Goal: Task Accomplishment & Management: Manage account settings

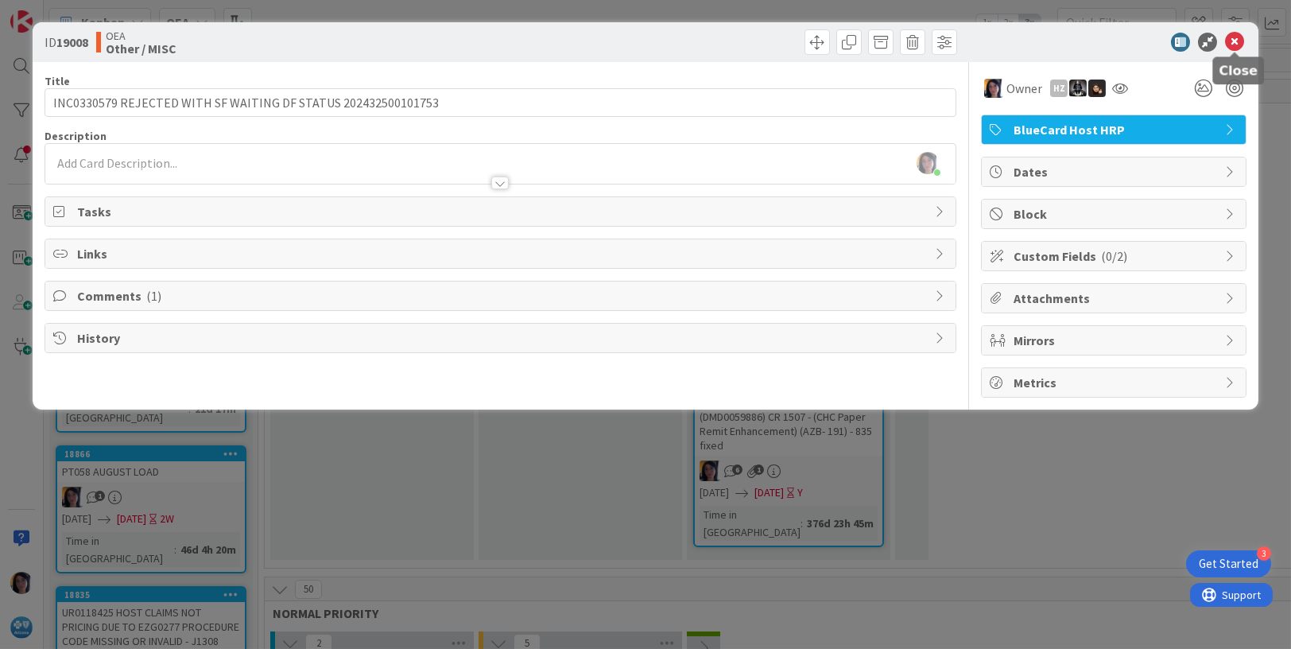
click at [1234, 41] on icon at bounding box center [1234, 42] width 19 height 19
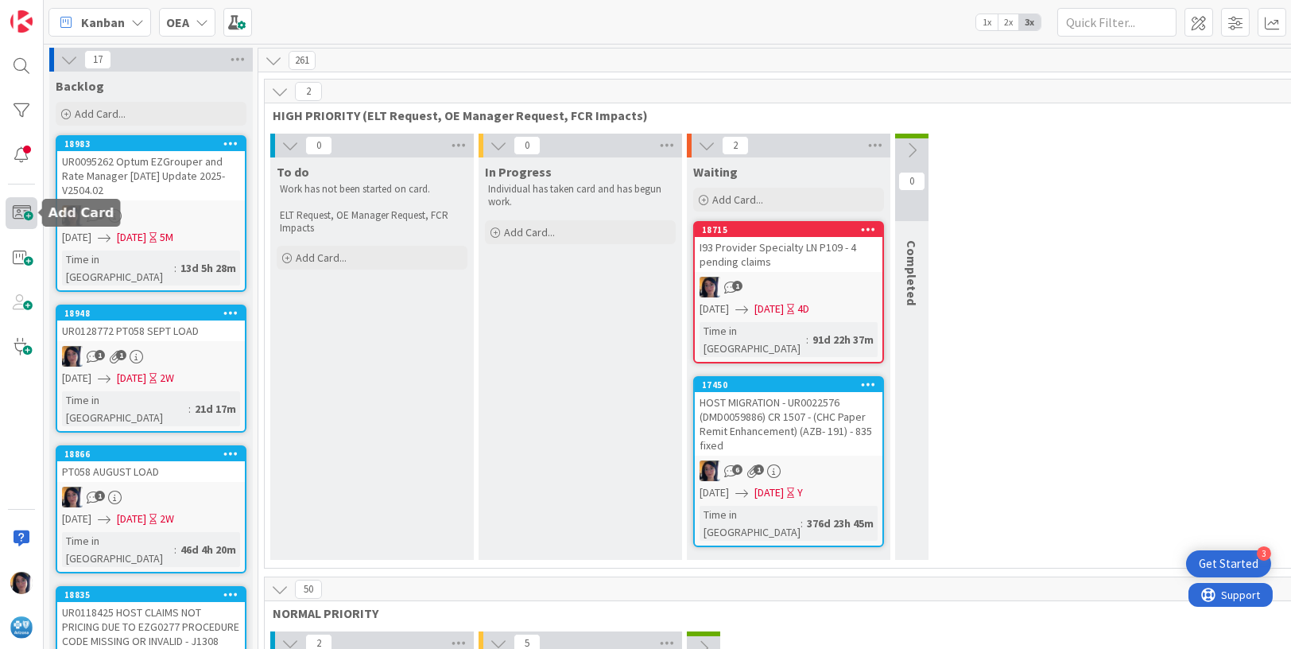
click at [32, 216] on span at bounding box center [22, 213] width 32 height 32
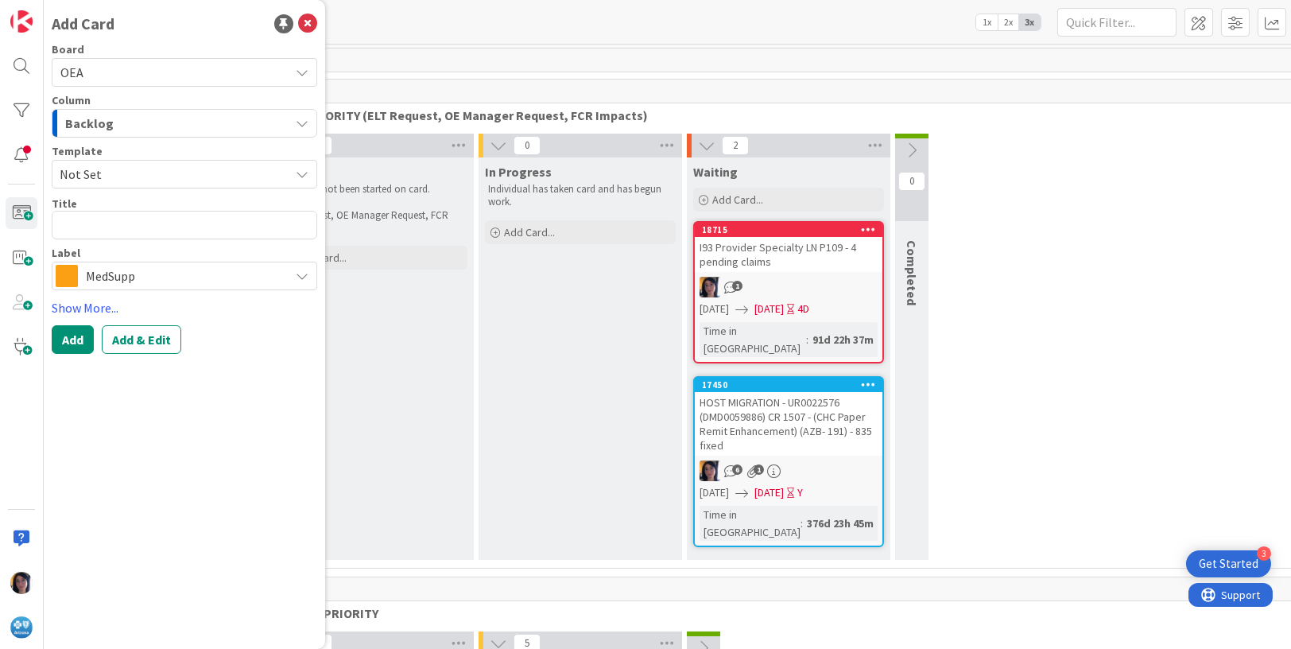
click at [96, 128] on span "Backlog" at bounding box center [89, 123] width 48 height 21
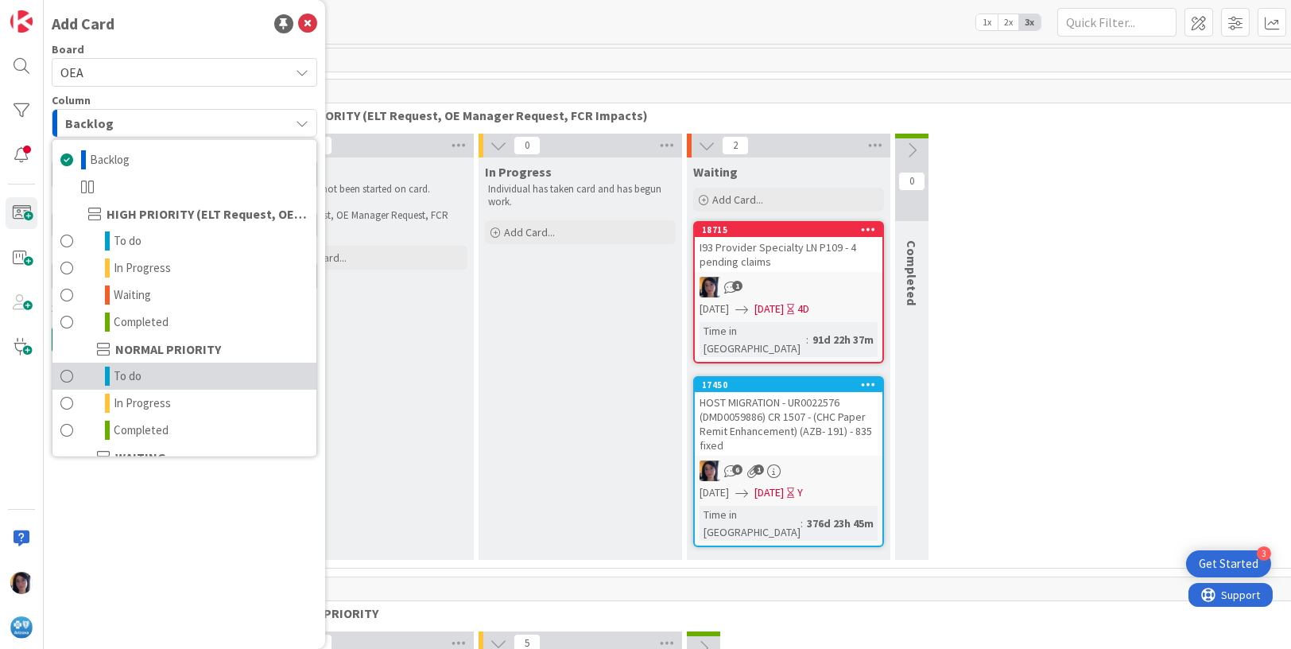
scroll to position [155, 0]
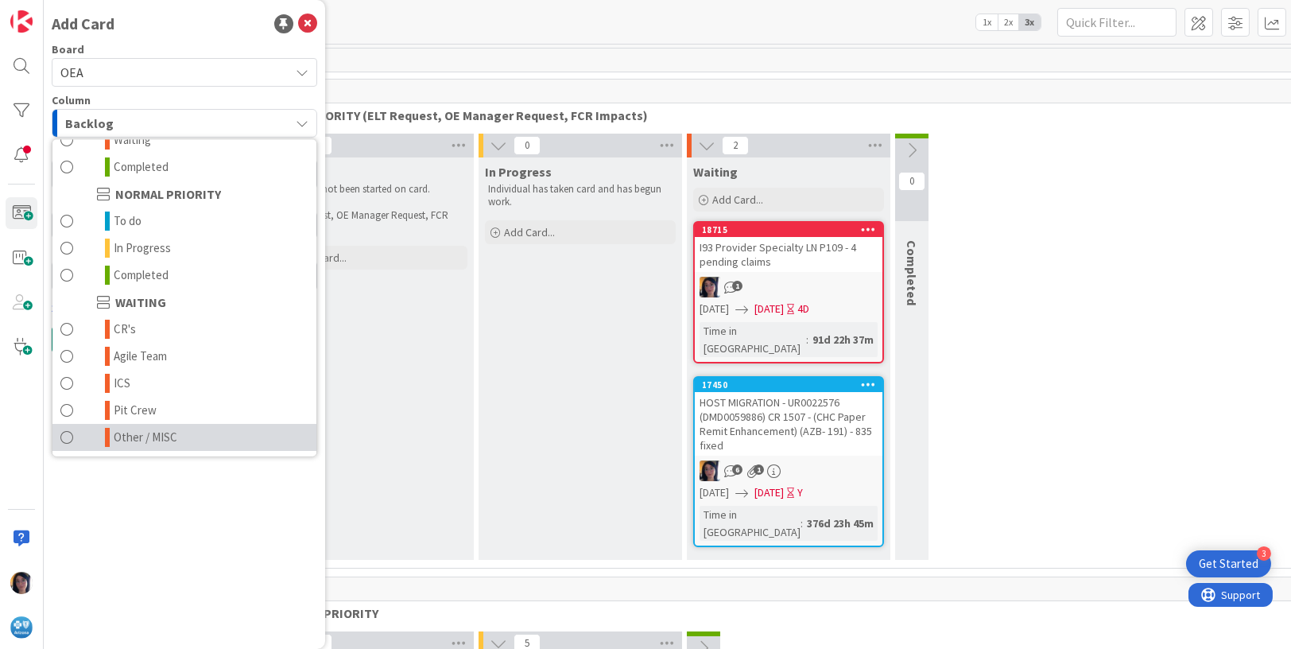
drag, startPoint x: 133, startPoint y: 434, endPoint x: 145, endPoint y: 426, distance: 14.3
click at [133, 434] on span "Other / MISC" at bounding box center [146, 437] width 64 height 19
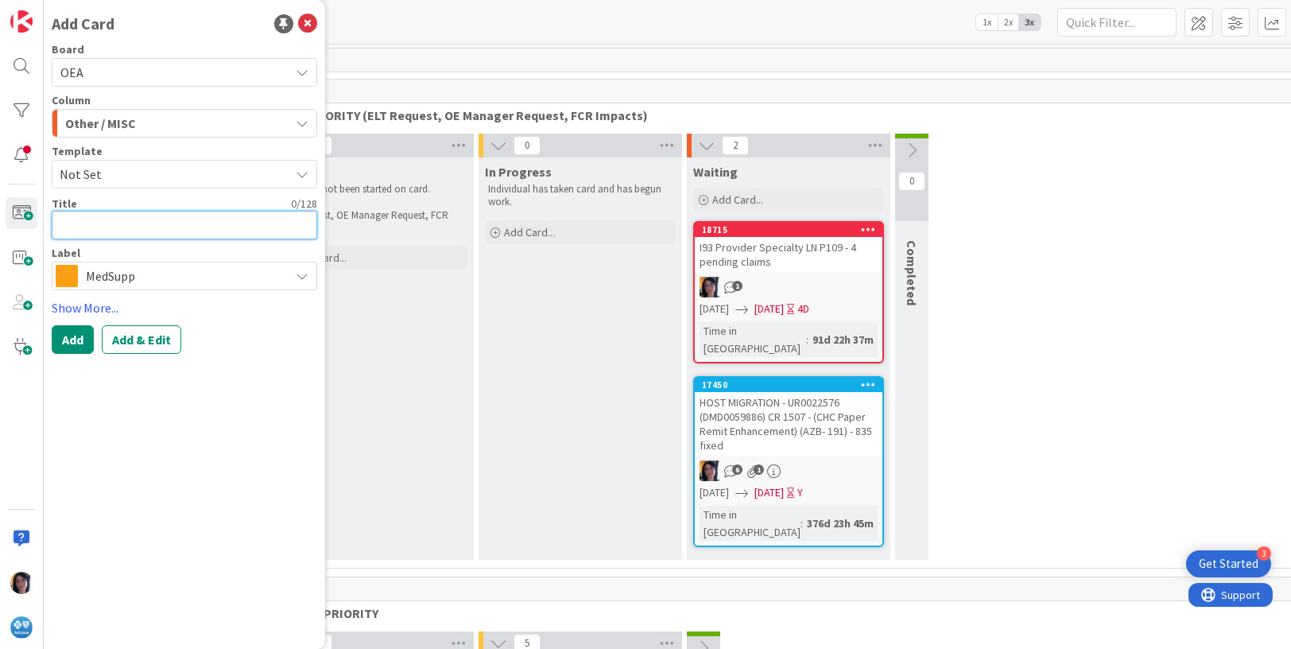
click at [97, 231] on textarea at bounding box center [184, 225] width 265 height 29
click at [69, 219] on textarea at bounding box center [184, 225] width 265 height 29
type textarea "x"
type textarea "u"
type textarea "x"
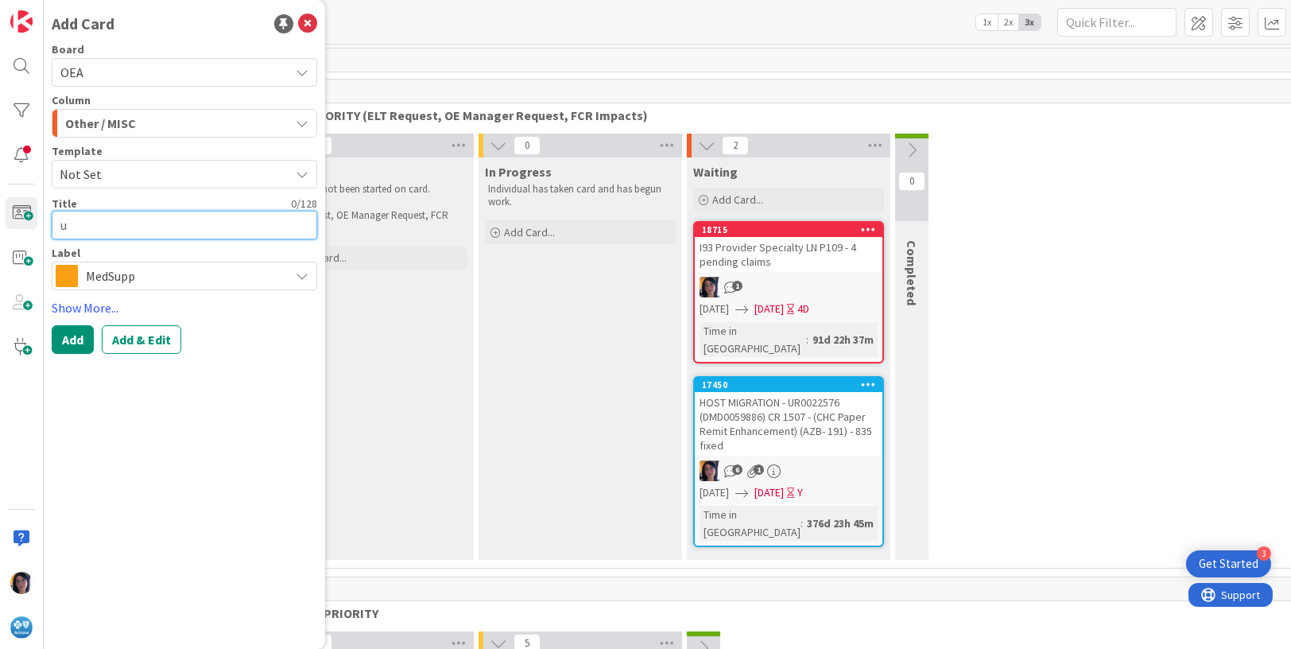
type textarea "ur"
type textarea "x"
type textarea "ur0"
type textarea "x"
type textarea "ur01"
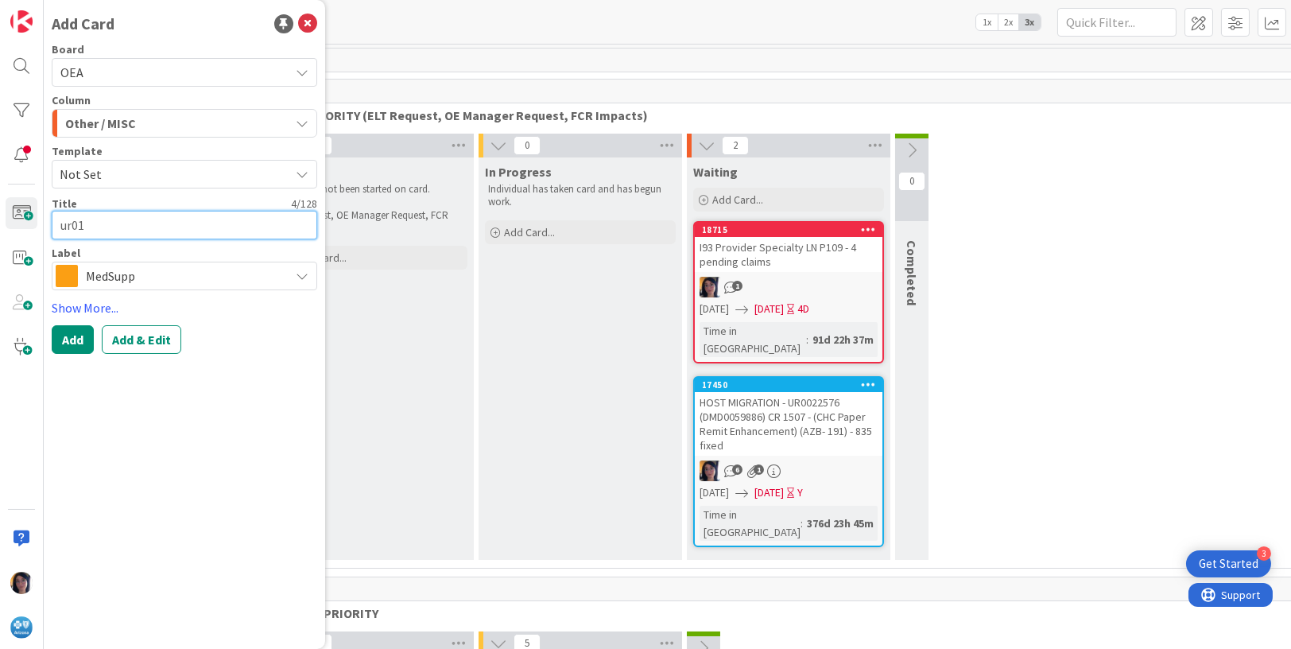
type textarea "x"
type textarea "ur013"
type textarea "x"
type textarea "ur0131"
type textarea "x"
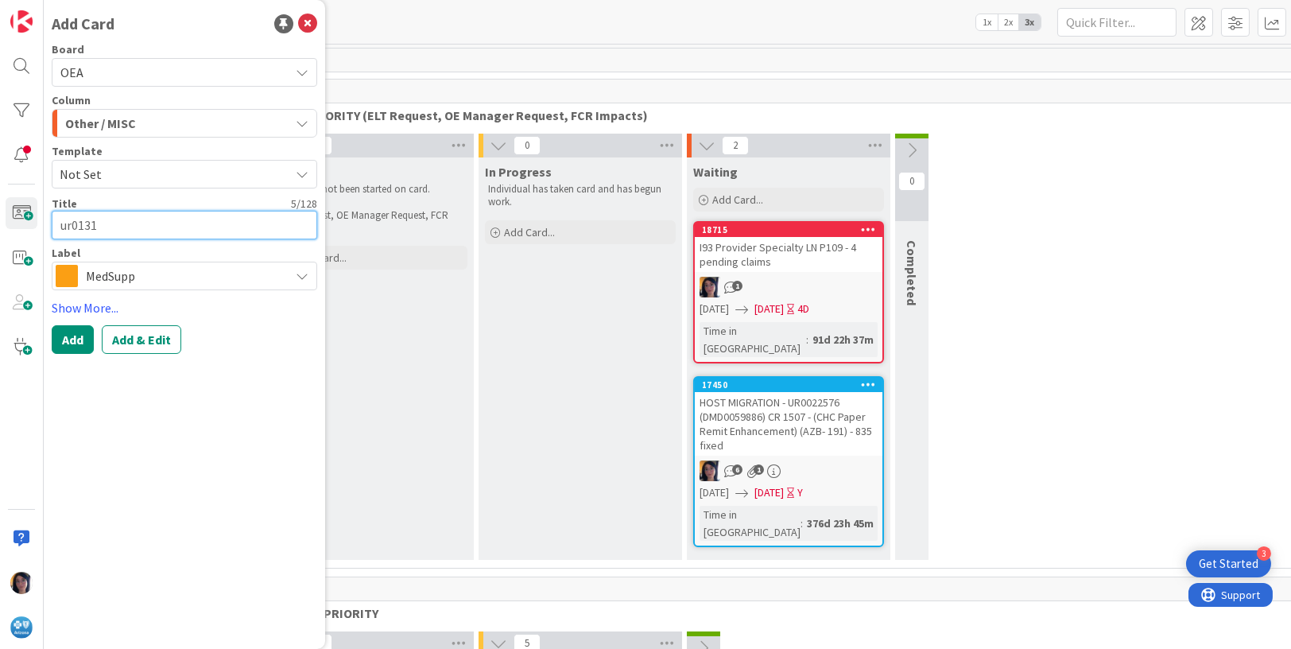
type textarea "ur01316"
type textarea "x"
type textarea "ur013160"
type textarea "x"
type textarea "ur0131601"
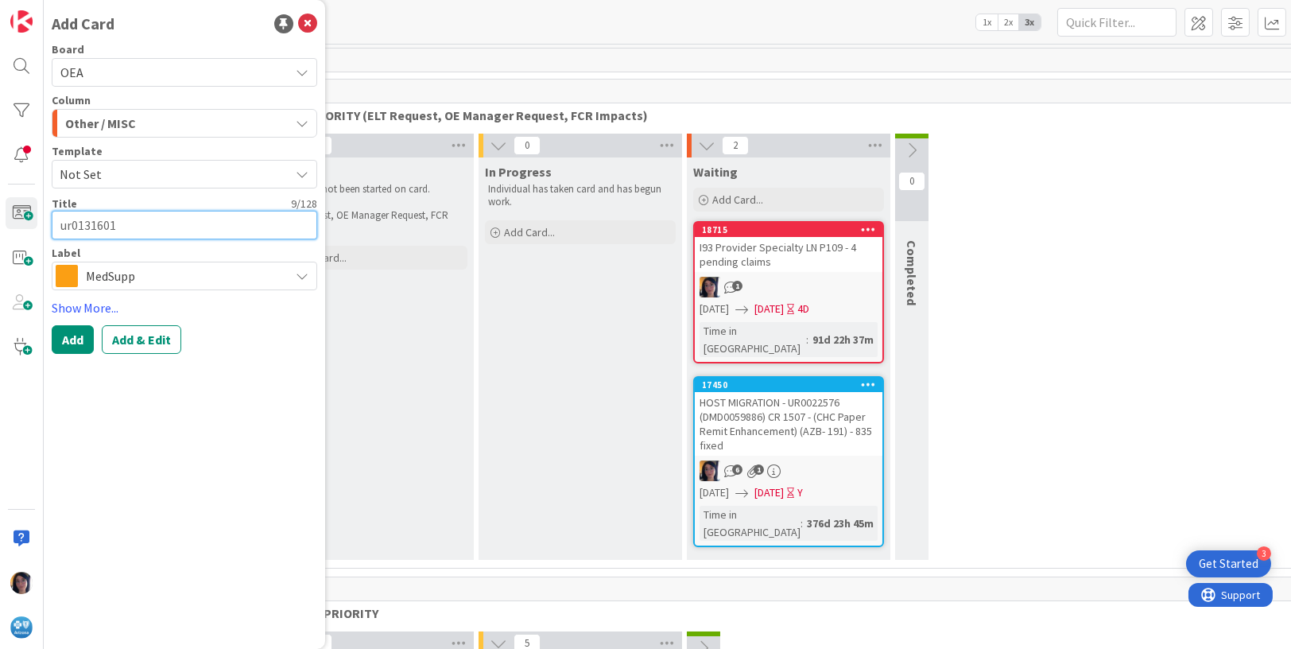
click at [72, 223] on textarea "ur0131601" at bounding box center [184, 225] width 265 height 29
type textarea "x"
type textarea "u0131601"
type textarea "x"
type textarea "0131601"
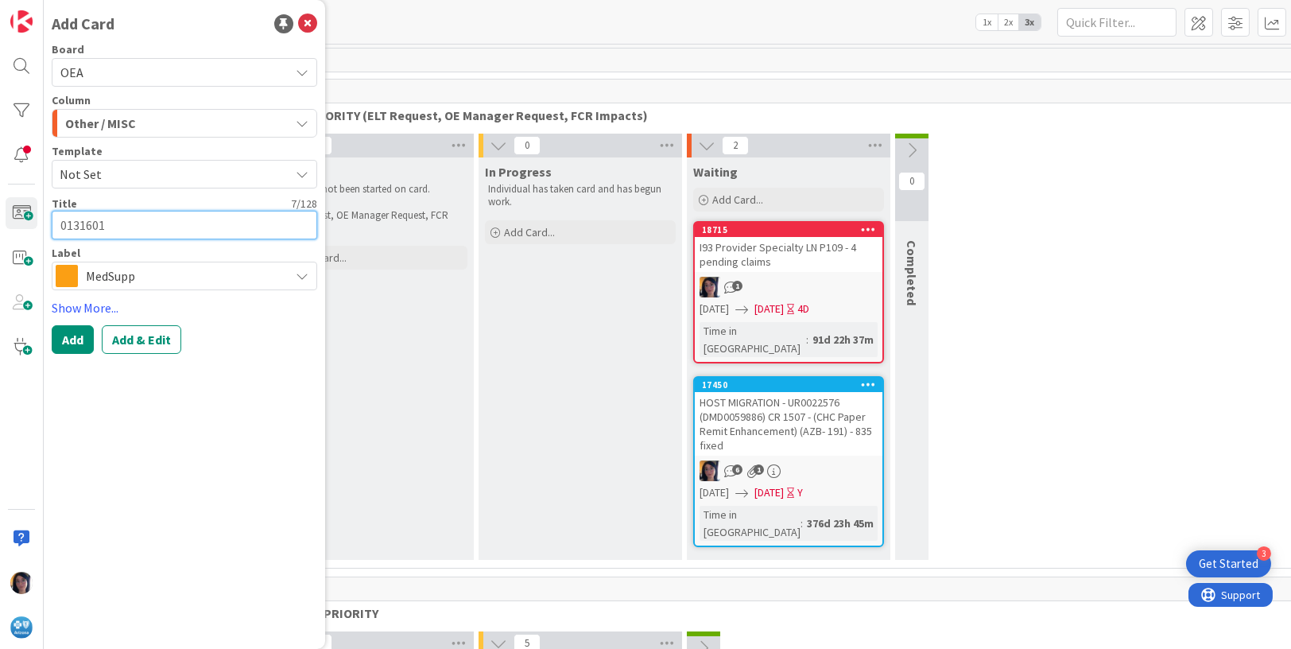
type textarea "x"
type textarea "U0131601"
type textarea "x"
click at [133, 227] on textarea "UR0131601" at bounding box center [184, 225] width 265 height 29
type textarea "UR0131601"
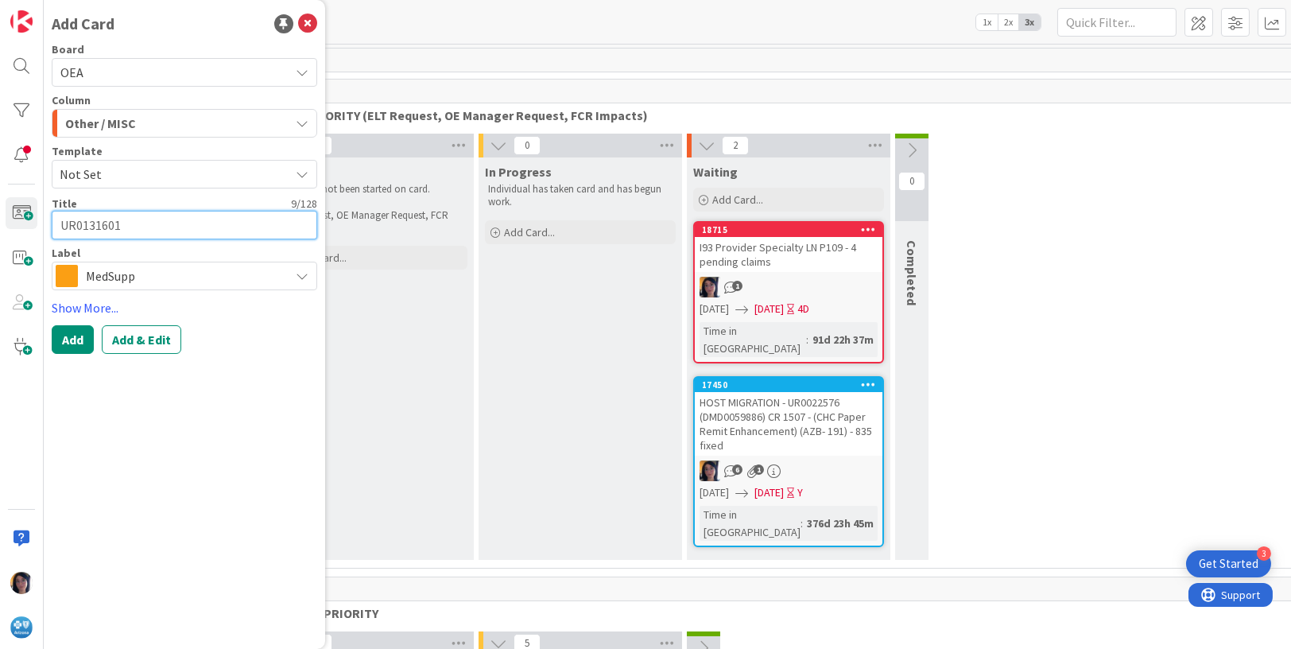
click at [143, 227] on textarea "UR0131601" at bounding box center [184, 225] width 265 height 29
click at [172, 229] on textarea "UR0131601" at bounding box center [184, 225] width 265 height 29
type textarea "x"
type textarea "UR0131601"
paste textarea "CHOICE RECOVERY CENTERS SUPPLIER ID 900381264"
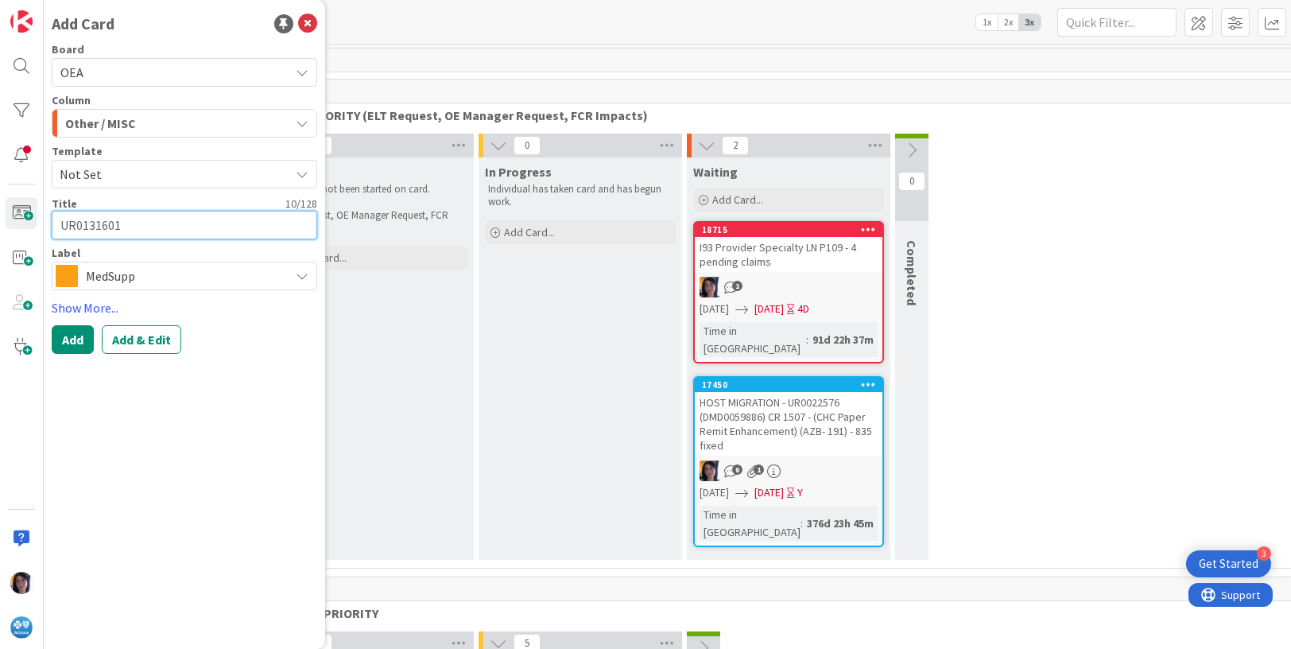
type textarea "x"
type textarea "UR0131601 CHOICE RECOVERY CENTERS SUPPLIER ID 900381264"
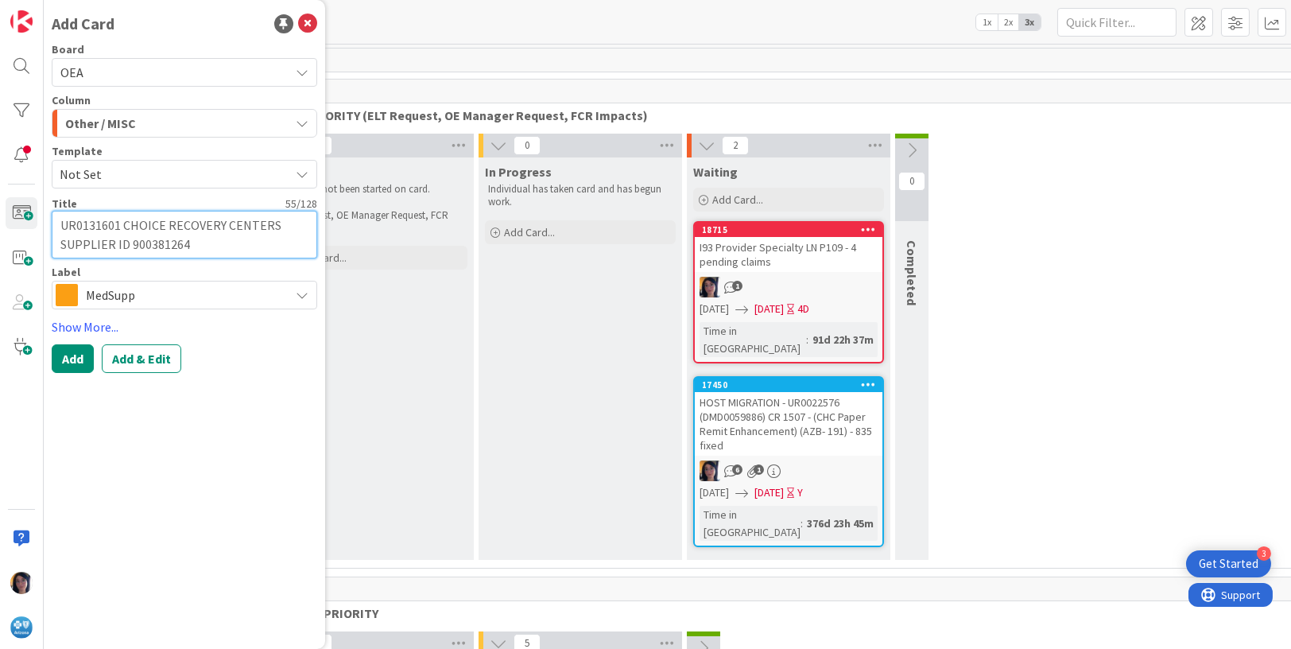
type textarea "x"
type textarea "UR0131601 CHOICE RECOVERY CENTERS SUPPLIER ID 900381264"
type textarea "x"
type textarea "UR0131601 CHOICE RECOVERY CENTERS SUPPLIER ID 900381264 N"
type textarea "x"
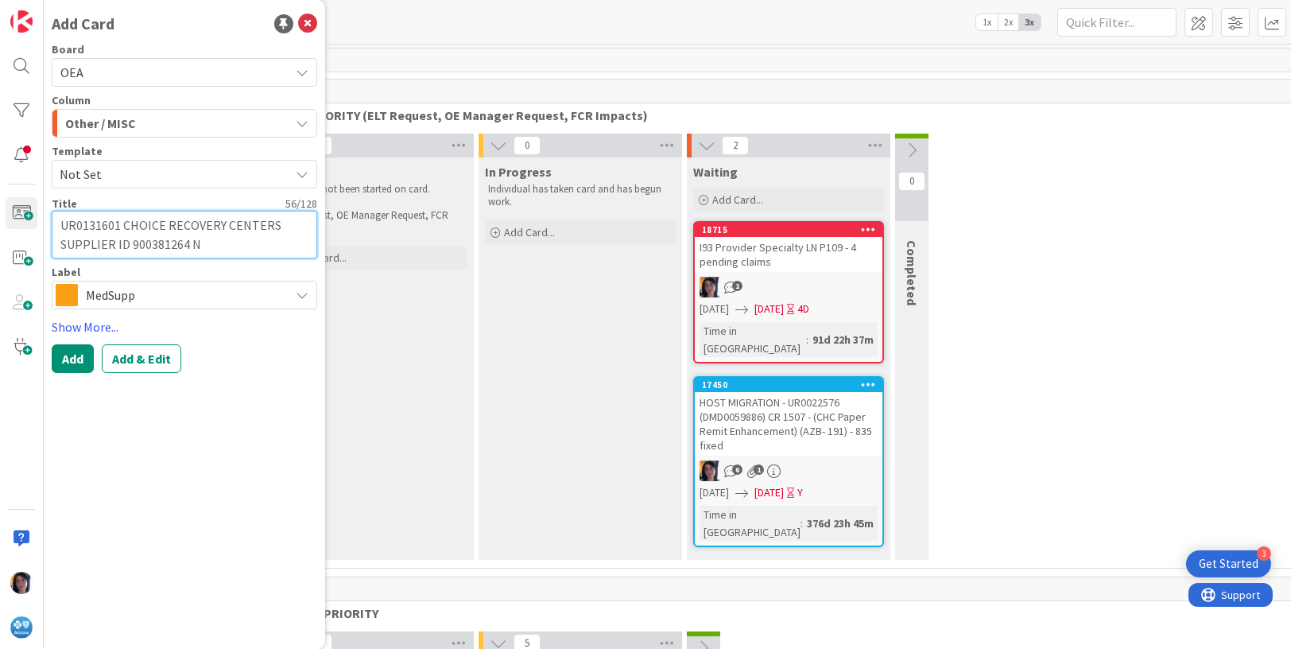
type textarea "UR0131601 CHOICE RECOVERY CENTERS SUPPLIER ID 900381264 NO"
type textarea "x"
type textarea "UR0131601 CHOICE RECOVERY CENTERS SUPPLIER ID 900381264 NOT"
type textarea "x"
type textarea "UR0131601 CHOICE RECOVERY CENTERS SUPPLIER ID 900381264 NOT"
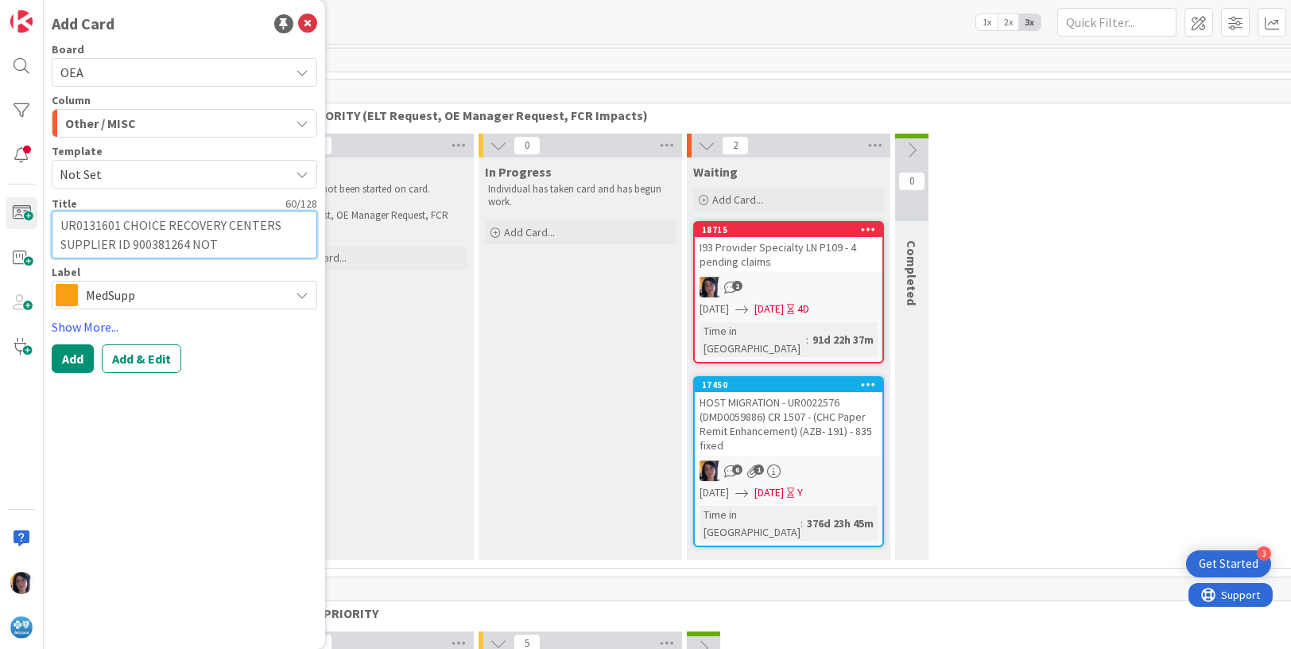
type textarea "x"
type textarea "UR0131601 CHOICE RECOVERY CENTERS SUPPLIER ID 900381264 NOT PR"
type textarea "x"
type textarea "UR0131601 CHOICE RECOVERY CENTERS SUPPLIER ID 900381264 NOT PRI"
type textarea "x"
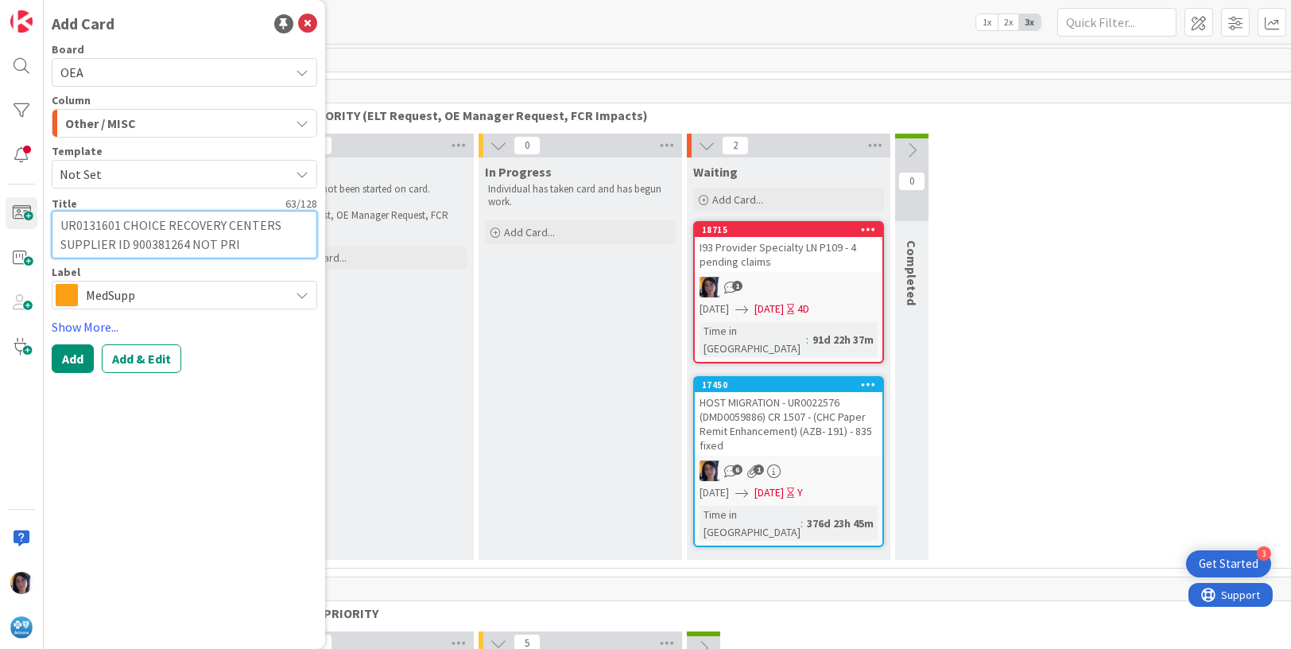
type textarea "UR0131601 CHOICE RECOVERY CENTERS SUPPLIER ID 900381264 NOT PRIC"
type textarea "x"
type textarea "UR0131601 CHOICE RECOVERY CENTERS SUPPLIER ID 900381264 NOT PRICI"
type textarea "x"
type textarea "UR0131601 CHOICE RECOVERY CENTERS SUPPLIER ID 900381264 NOT PRICING"
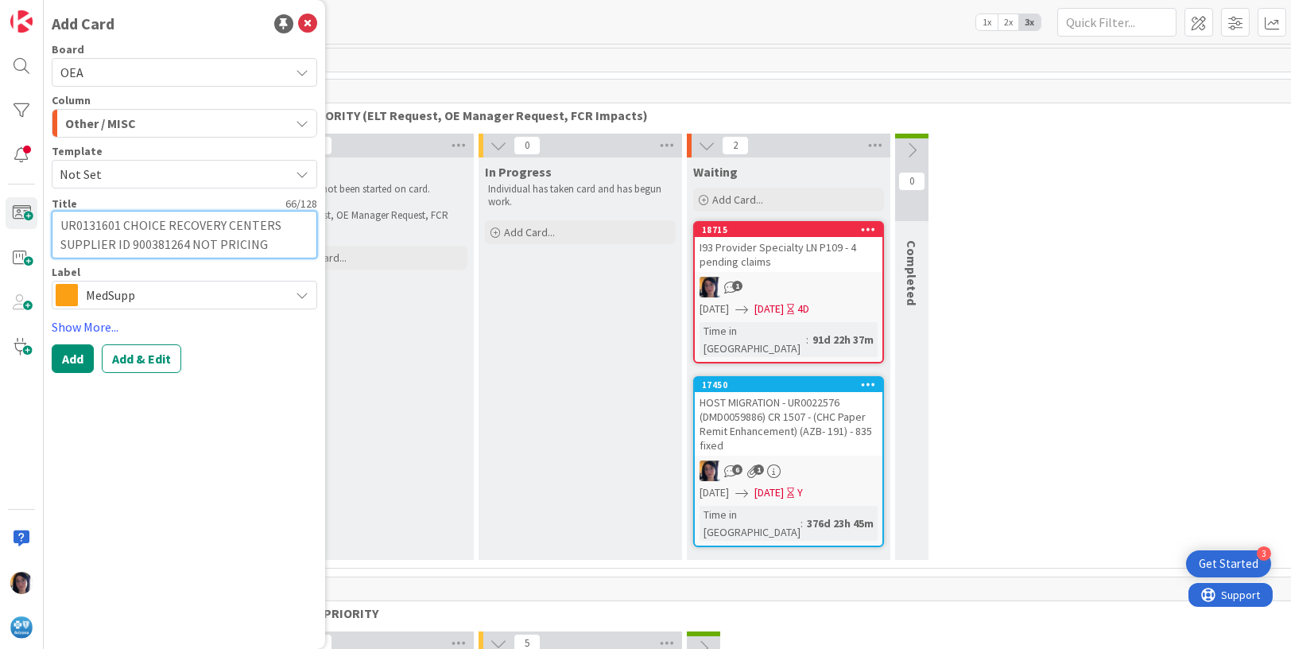
type textarea "x"
type textarea "UR0131601 CHOICE RECOVERY CENTERS SUPPLIER ID 900381264 NOT PRICING"
type textarea "x"
type textarea "UR0131601 CHOICE RECOVERY CENTERS SUPPLIER ID 900381264 NOT PRICING C"
type textarea "x"
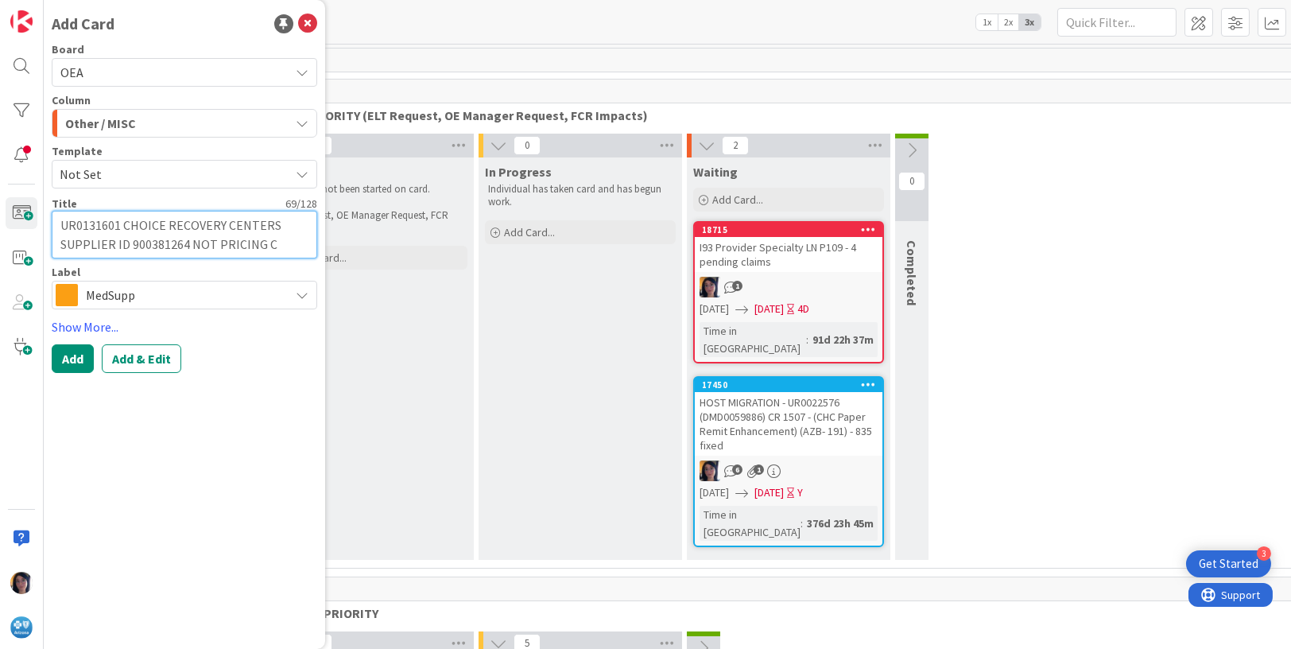
type textarea "UR0131601 CHOICE RECOVERY CENTERS SUPPLIER ID 900381264 NOT PRICING CO"
type textarea "x"
type textarea "UR0131601 CHOICE RECOVERY CENTERS SUPPLIER ID 900381264 NOT PRICING COR"
type textarea "x"
type textarea "UR0131601 CHOICE RECOVERY CENTERS SUPPLIER ID 900381264 NOT PRICING CORR"
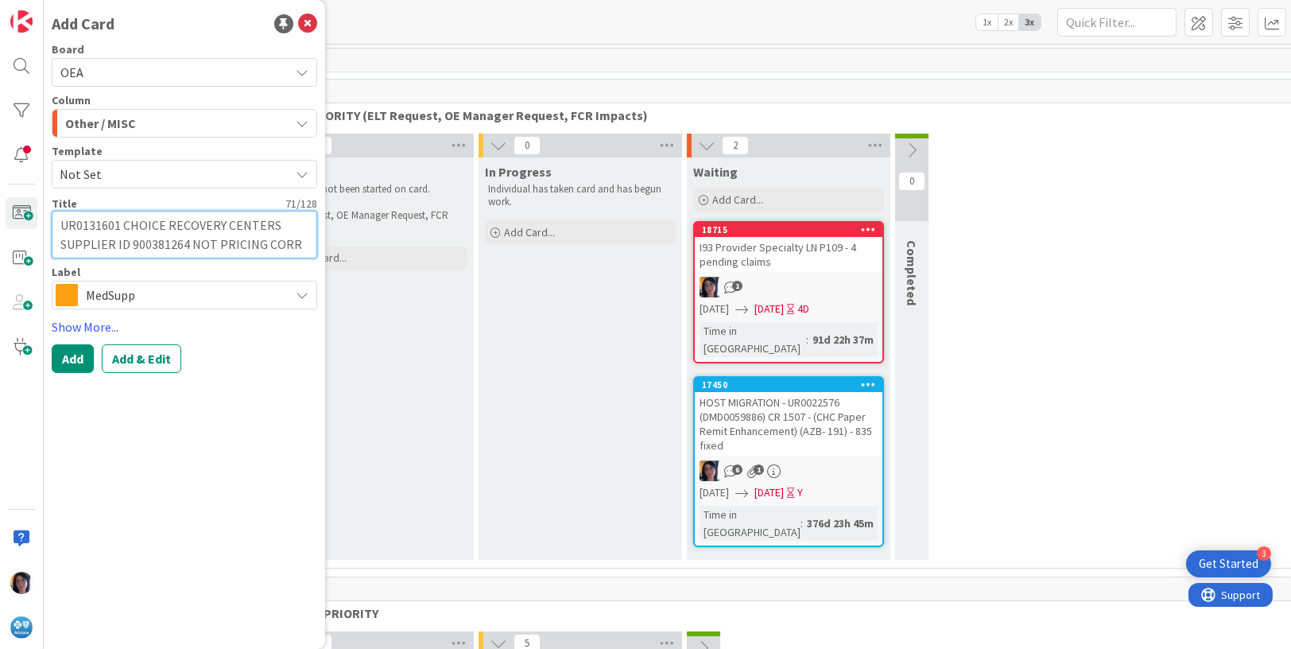
type textarea "x"
type textarea "UR0131601 CHOICE RECOVERY CENTERS SUPPLIER ID 900381264 NOT PRICING CORRE"
type textarea "x"
type textarea "UR0131601 CHOICE RECOVERY CENTERS SUPPLIER ID 900381264 NOT PRICING CORREC"
type textarea "x"
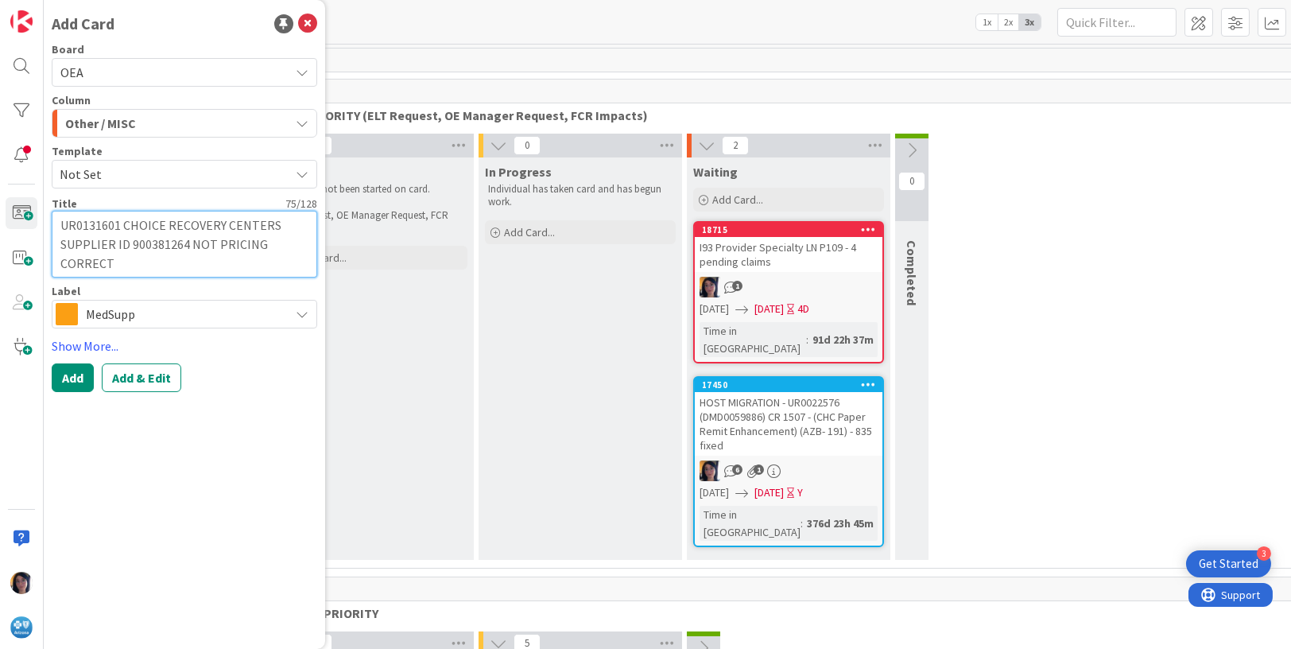
type textarea "UR0131601 CHOICE RECOVERY CENTERS SUPPLIER ID 900381264 NOT PRICING CORRECT"
click at [94, 316] on span "MedSupp" at bounding box center [184, 314] width 196 height 22
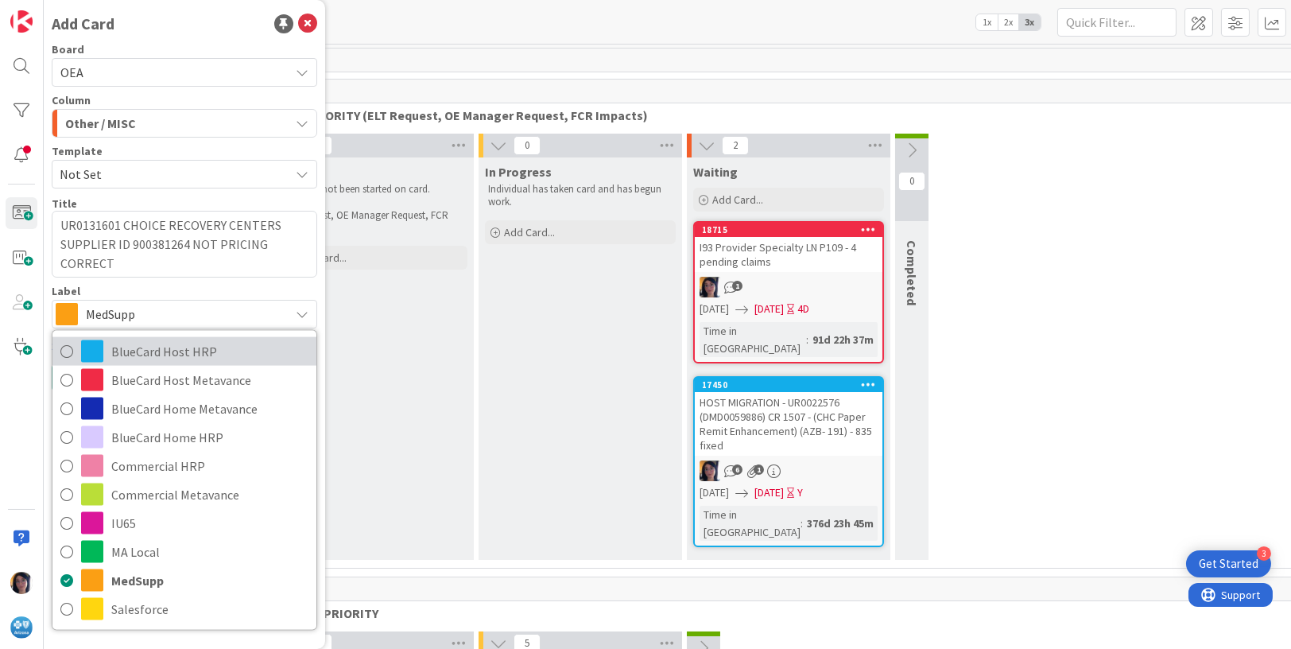
drag, startPoint x: 122, startPoint y: 347, endPoint x: 130, endPoint y: 350, distance: 8.6
click at [122, 347] on span "BlueCard Host HRP" at bounding box center [209, 351] width 197 height 24
type textarea "x"
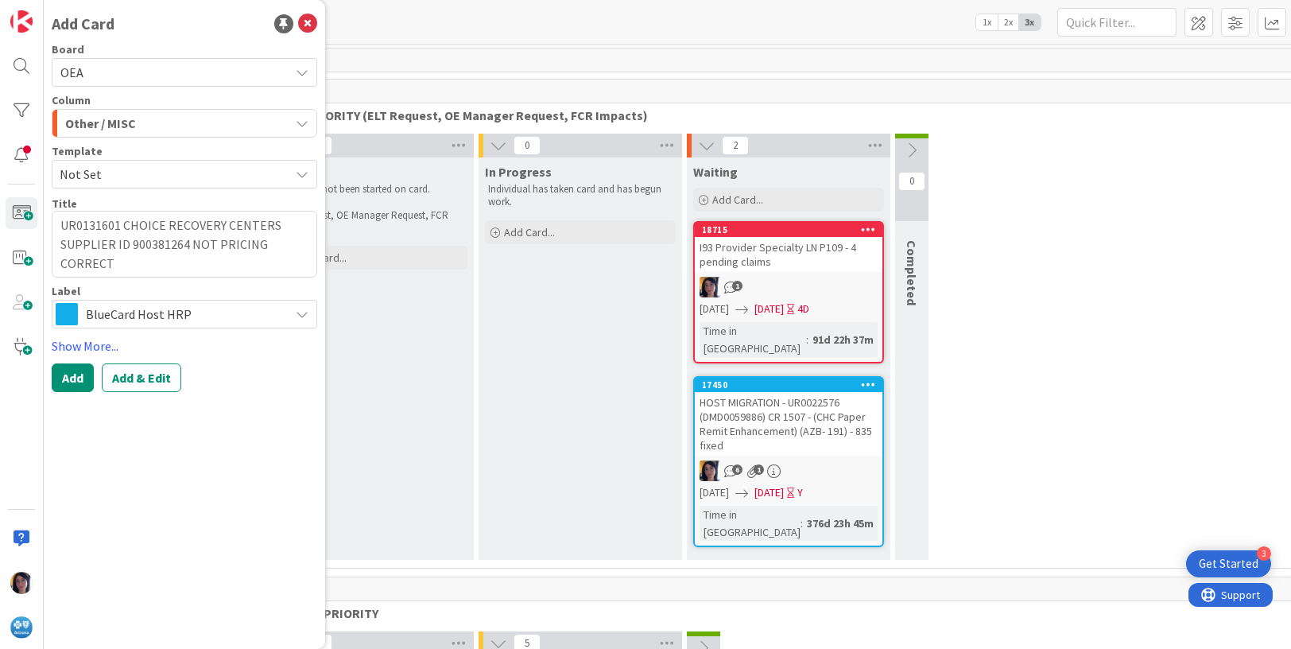
drag, startPoint x: 130, startPoint y: 374, endPoint x: 216, endPoint y: 373, distance: 85.8
click at [132, 374] on button "Add & Edit" at bounding box center [141, 377] width 79 height 29
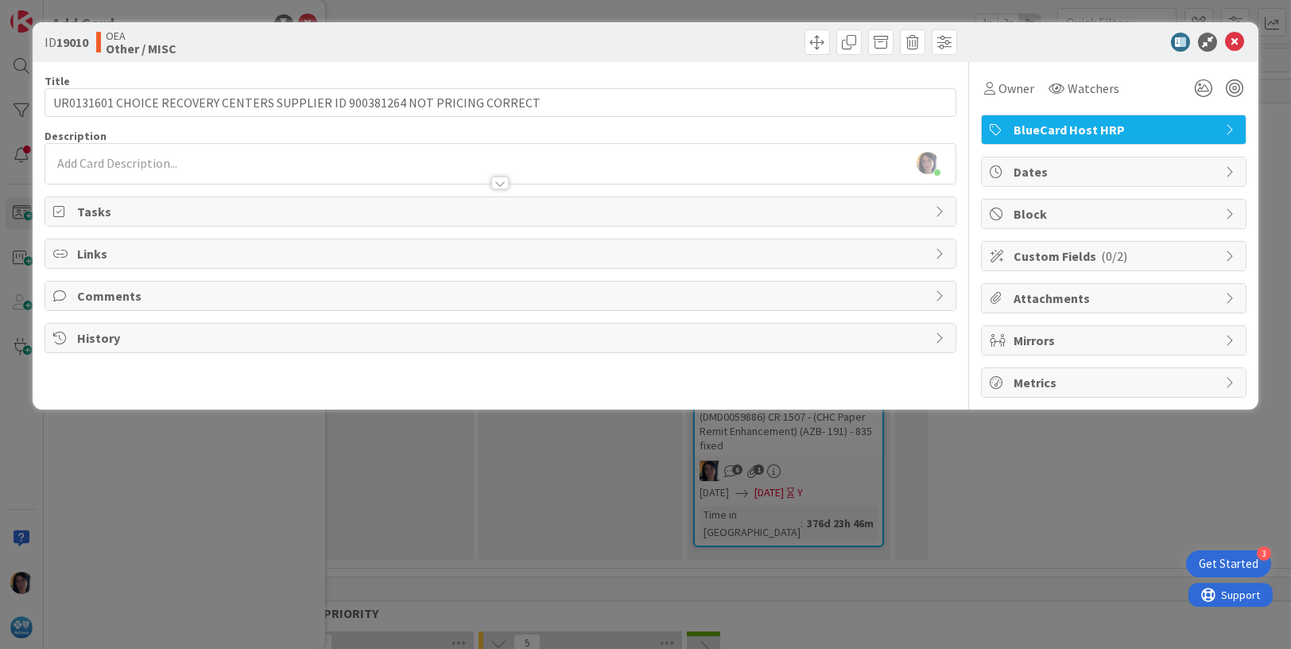
click at [101, 293] on span "Comments" at bounding box center [502, 295] width 850 height 19
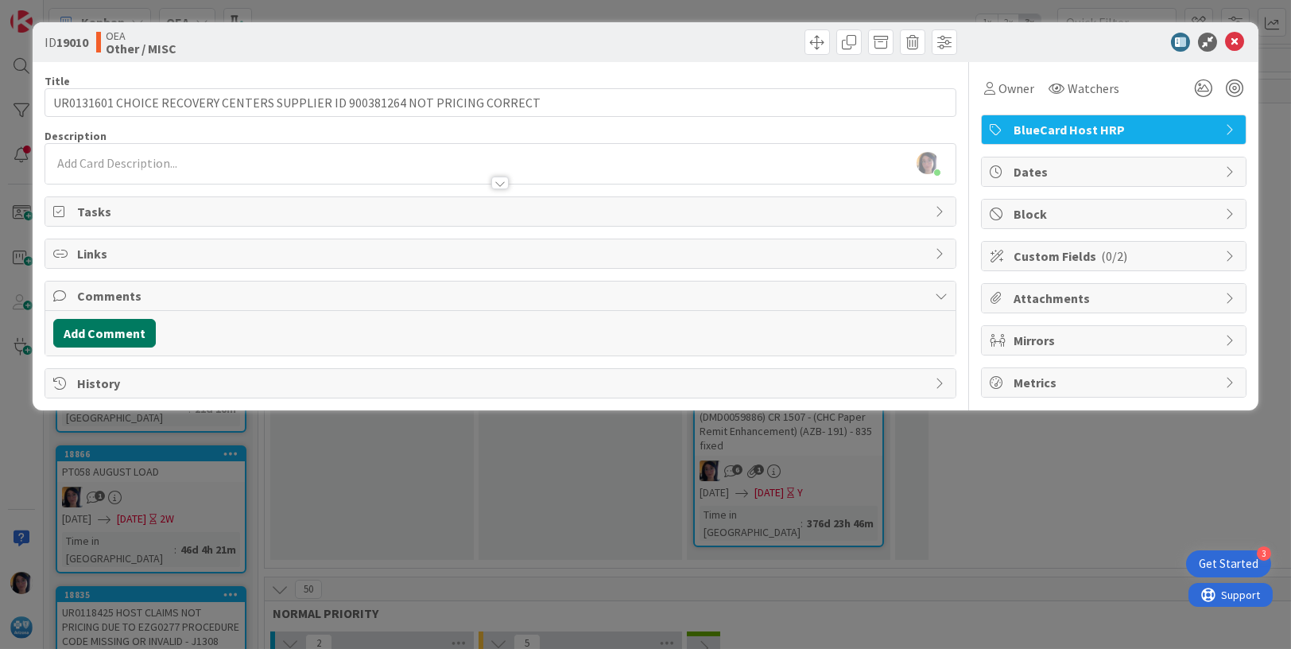
click at [110, 331] on button "Add Comment" at bounding box center [104, 333] width 103 height 29
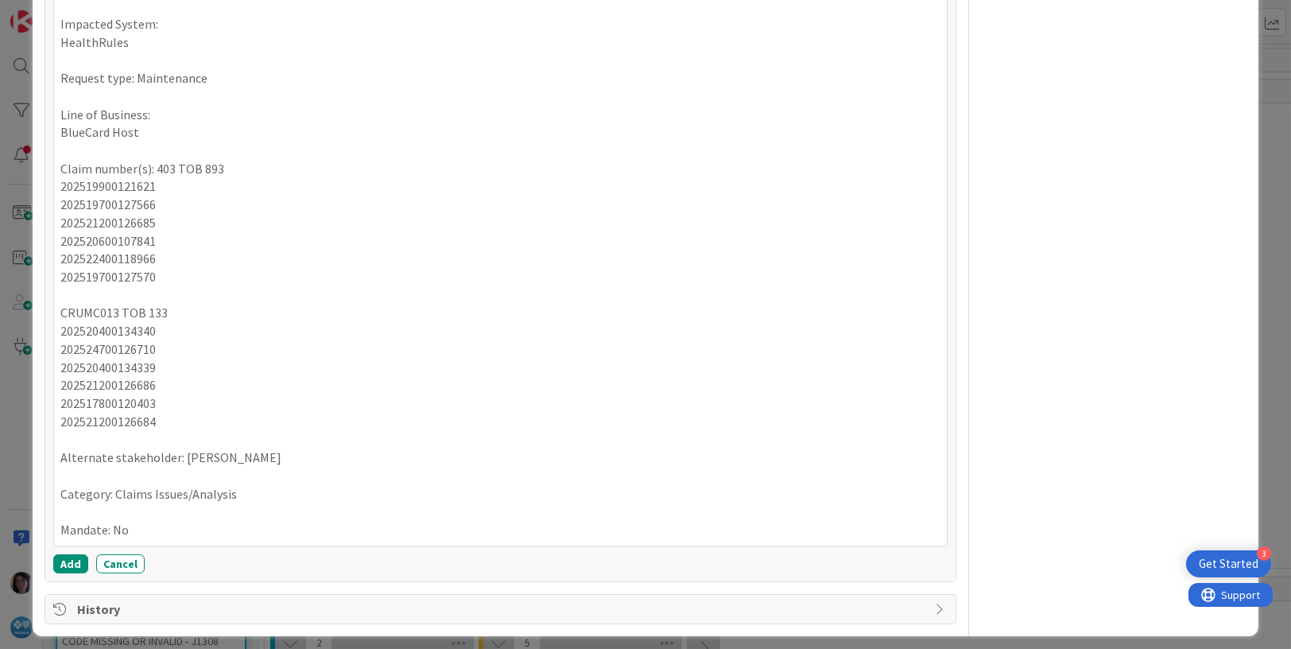
scroll to position [568, 0]
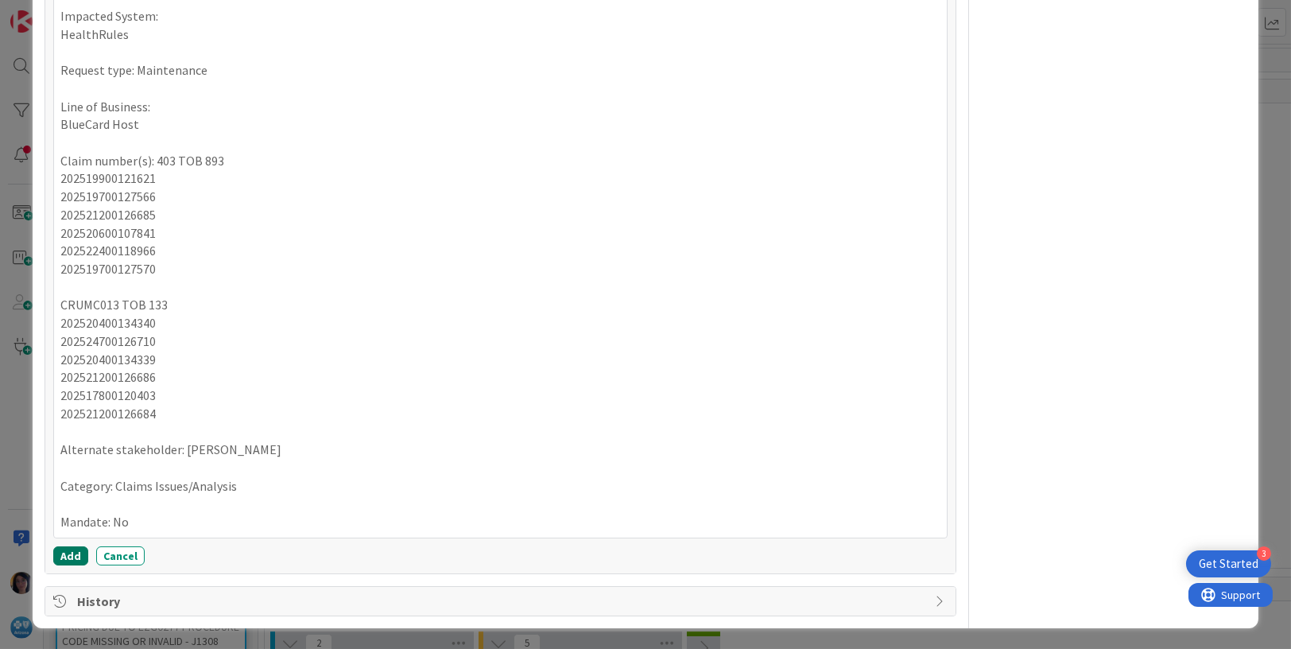
click at [64, 549] on button "Add" at bounding box center [70, 555] width 35 height 19
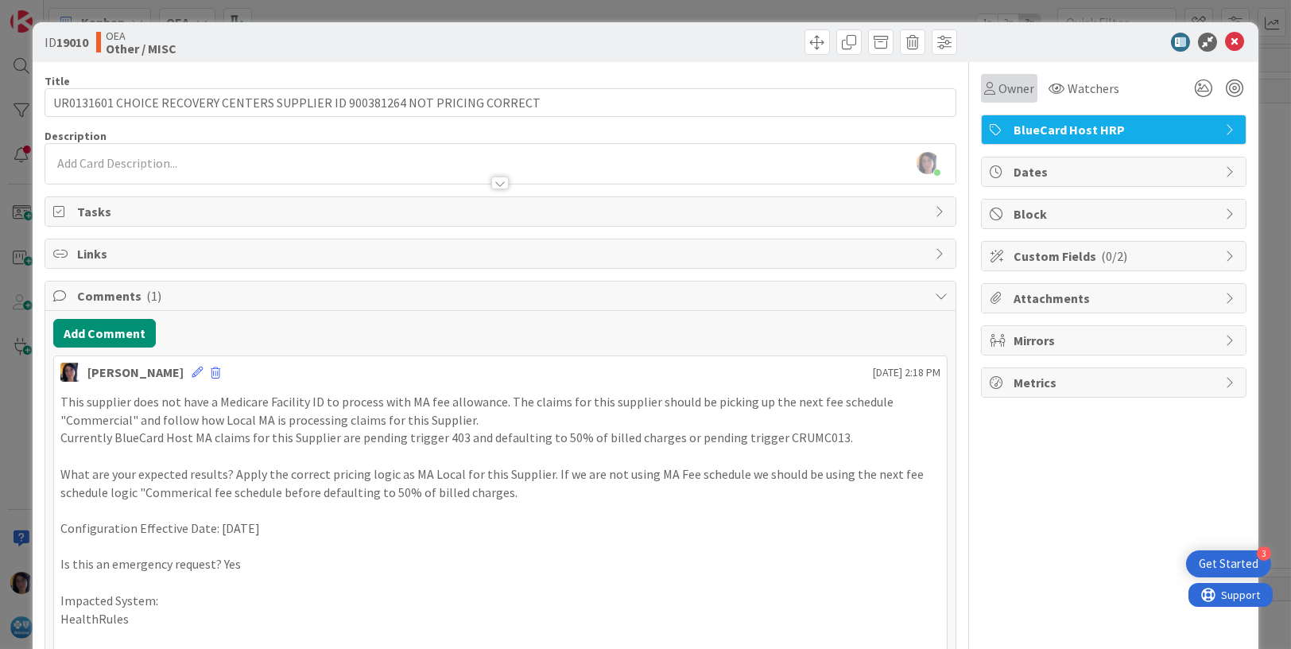
click at [1001, 91] on span "Owner" at bounding box center [1016, 88] width 36 height 19
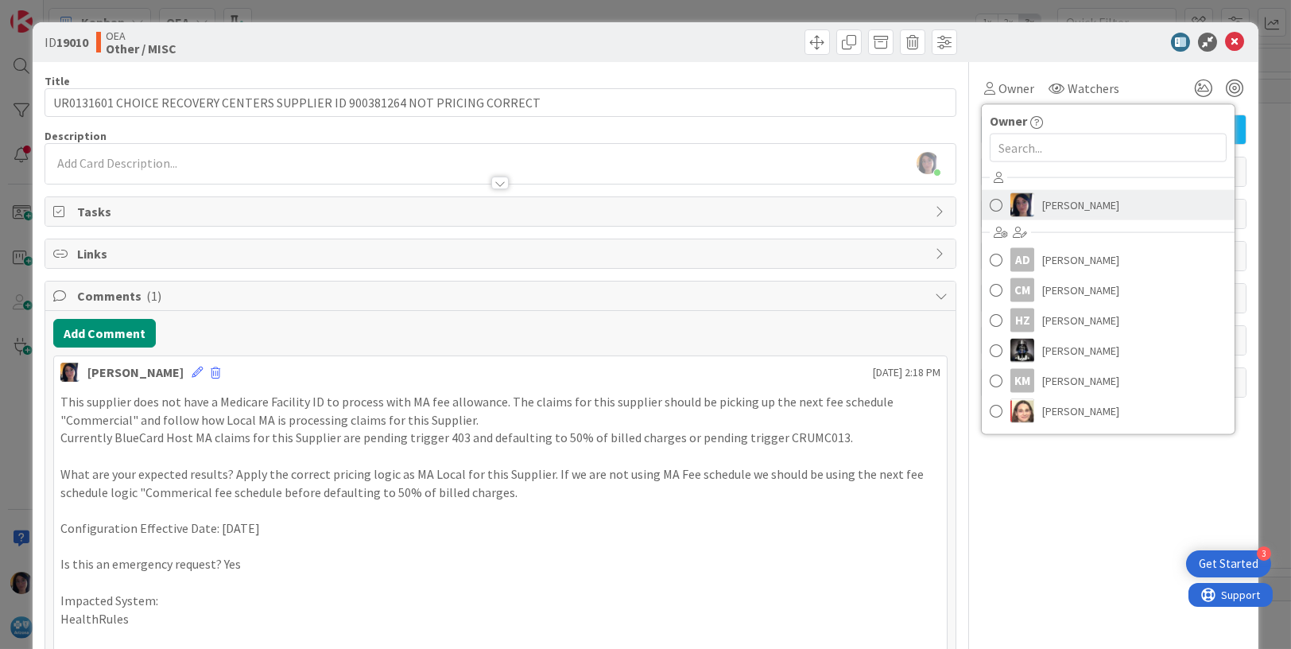
click at [1042, 210] on span "[PERSON_NAME]" at bounding box center [1080, 205] width 77 height 24
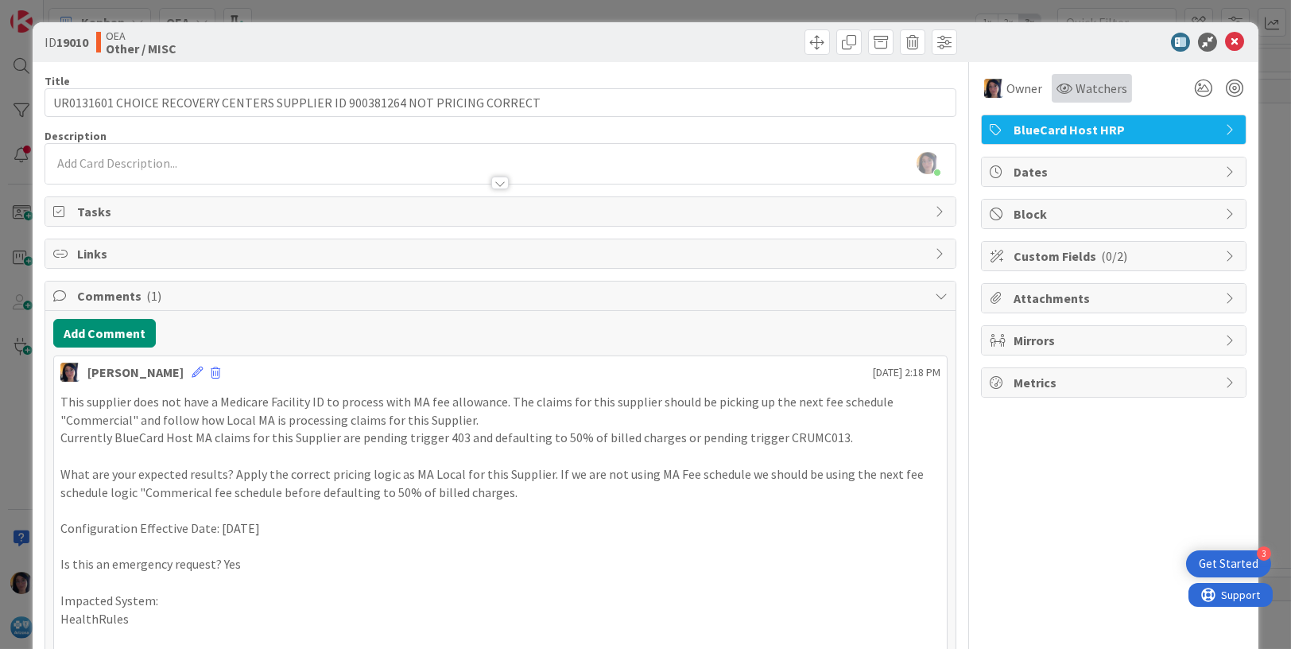
click at [1075, 89] on span "Watchers" at bounding box center [1101, 88] width 52 height 19
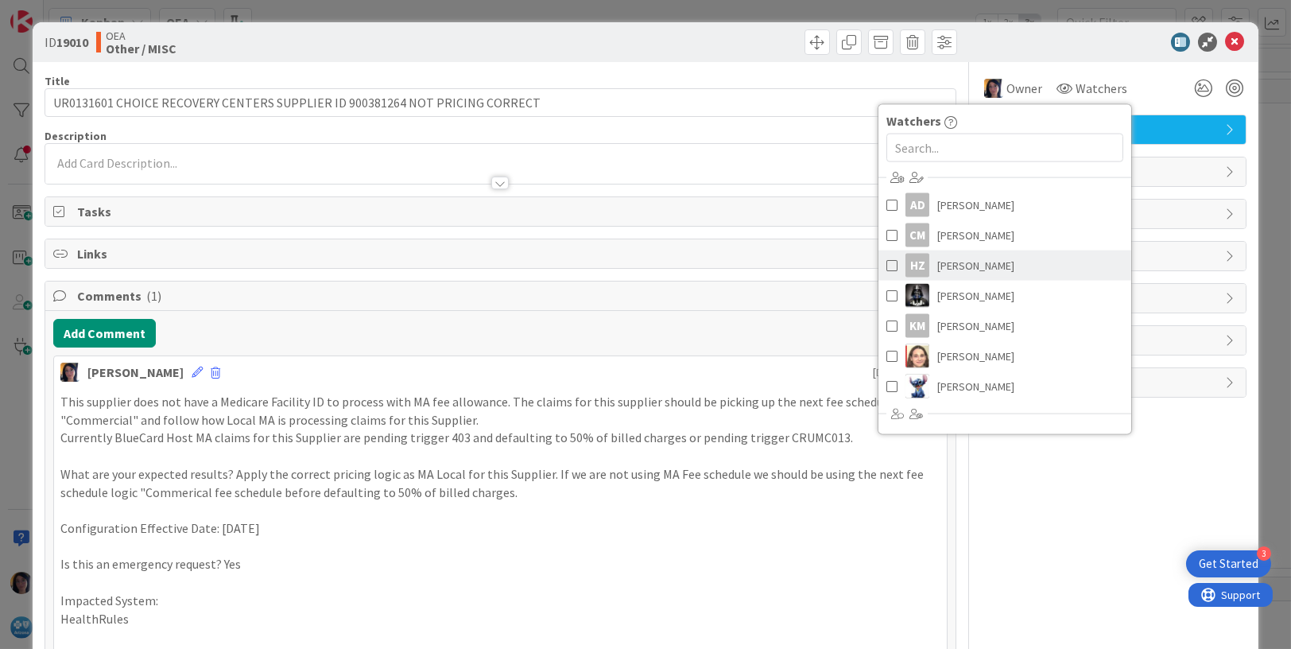
click at [977, 260] on span "[PERSON_NAME]" at bounding box center [975, 266] width 77 height 24
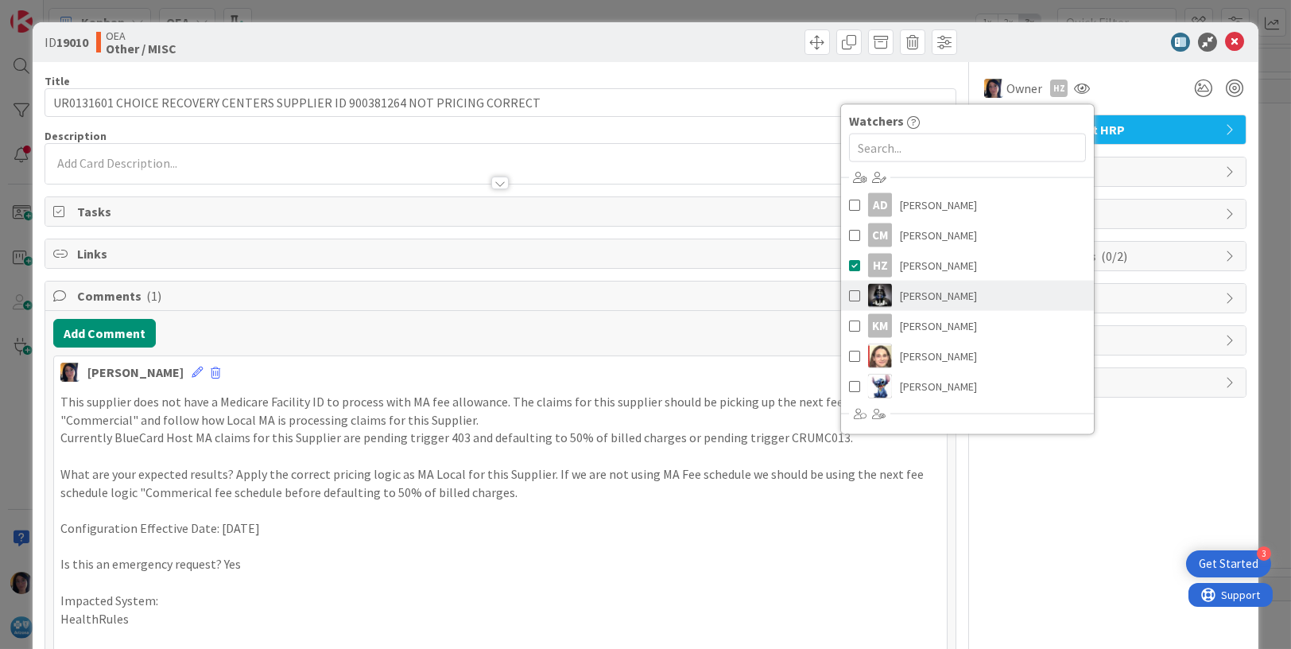
click at [915, 296] on span "[PERSON_NAME]" at bounding box center [938, 296] width 77 height 24
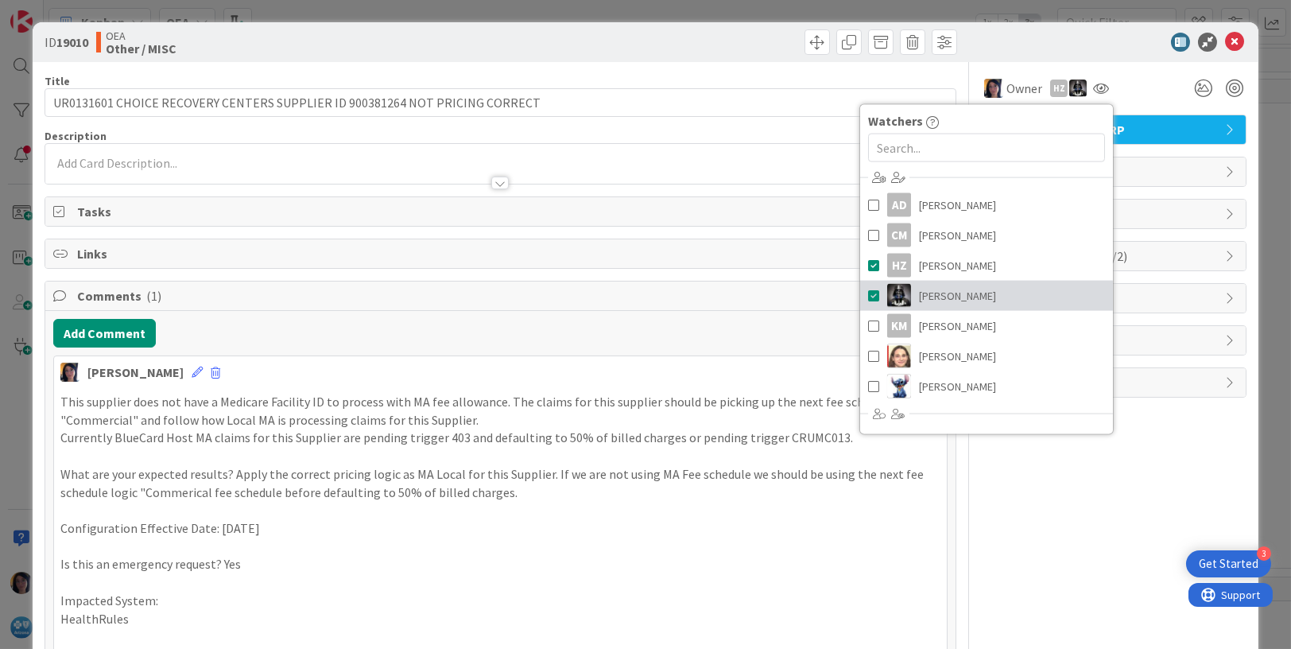
scroll to position [179, 0]
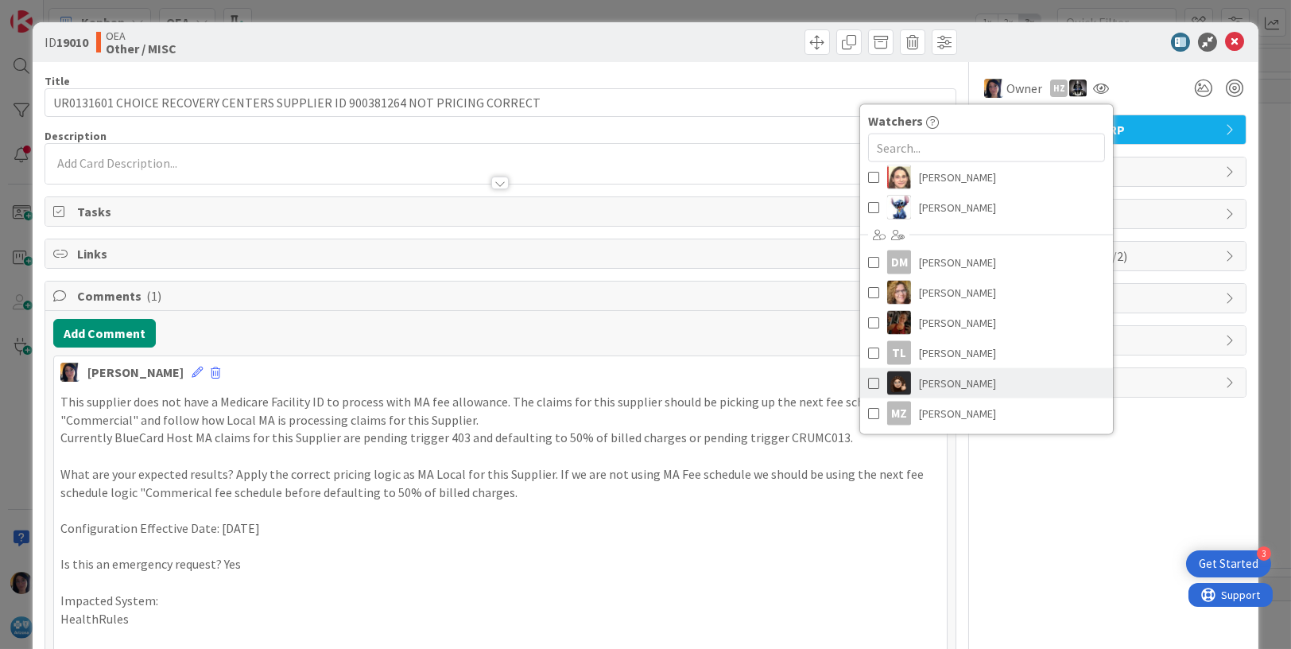
click at [929, 378] on span "[PERSON_NAME]" at bounding box center [957, 383] width 77 height 24
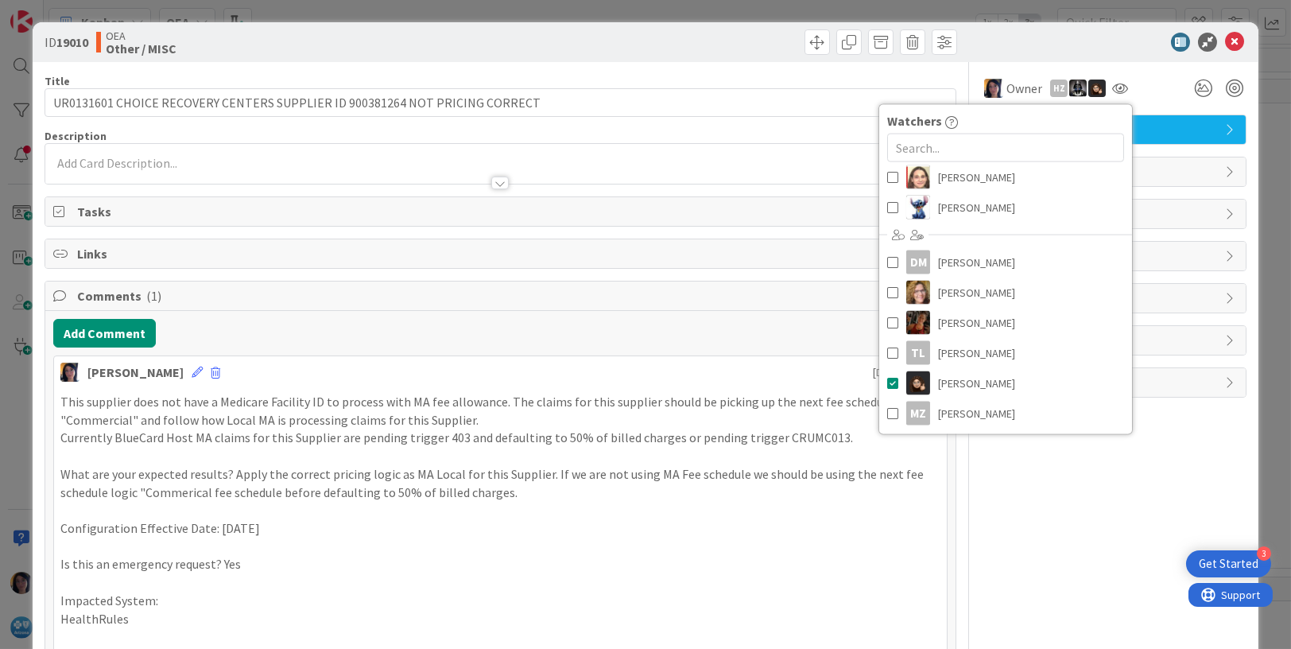
click at [1145, 165] on span "Dates" at bounding box center [1114, 171] width 203 height 19
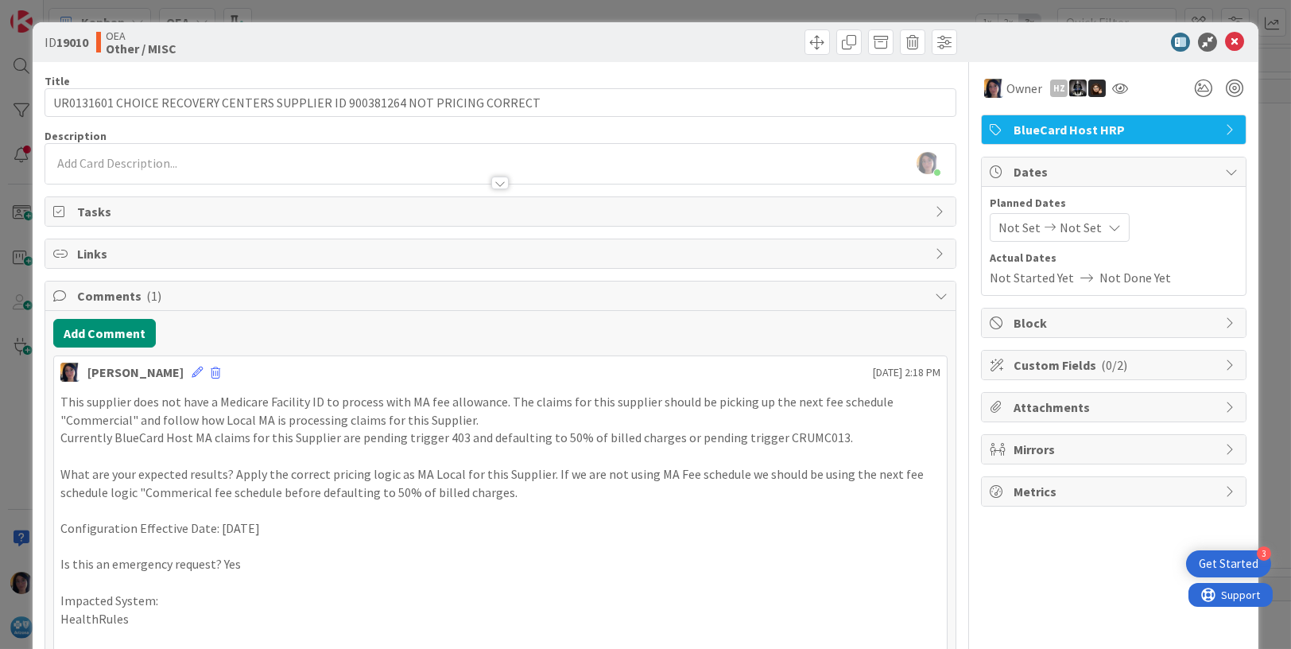
click at [1013, 170] on span "Dates" at bounding box center [1114, 171] width 203 height 19
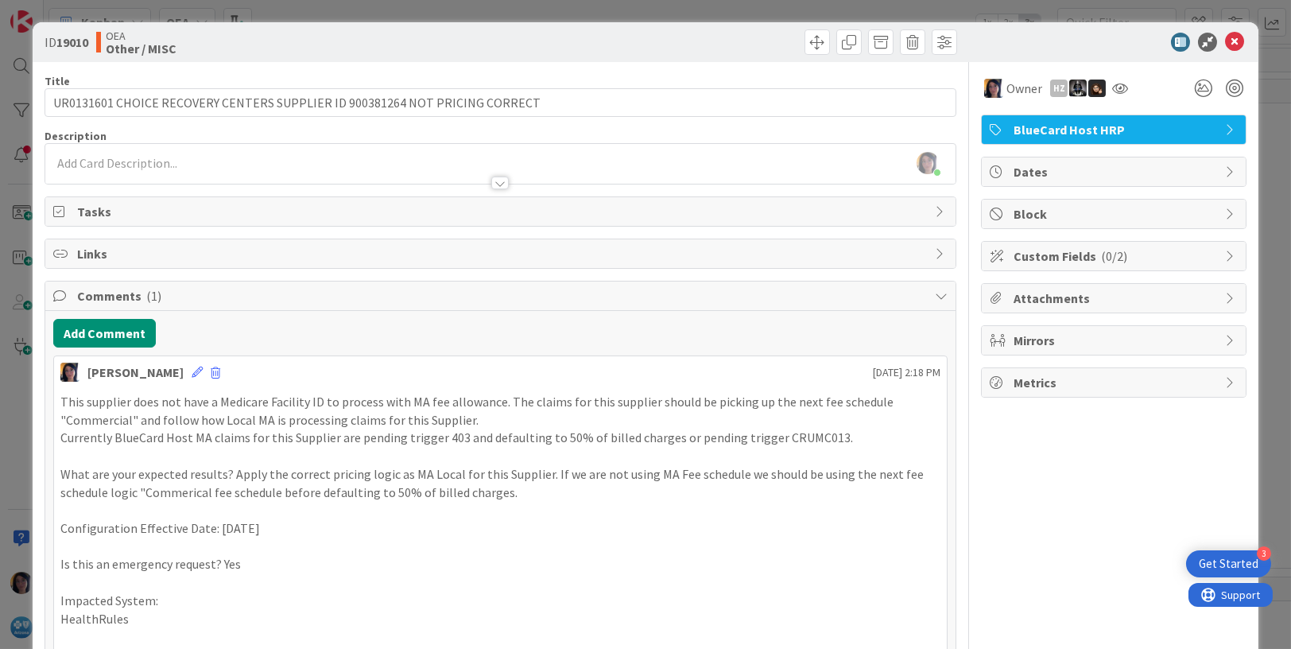
click at [1013, 166] on span "Dates" at bounding box center [1114, 171] width 203 height 19
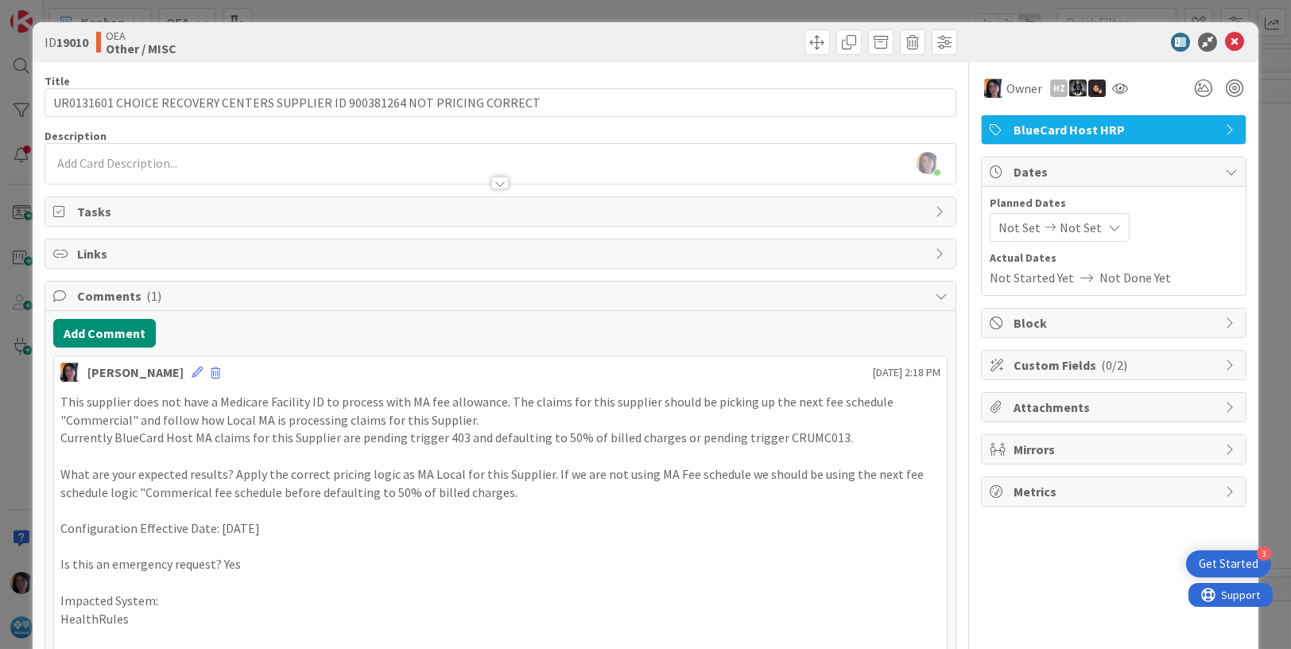
click at [1006, 225] on span "Not Set" at bounding box center [1019, 227] width 42 height 19
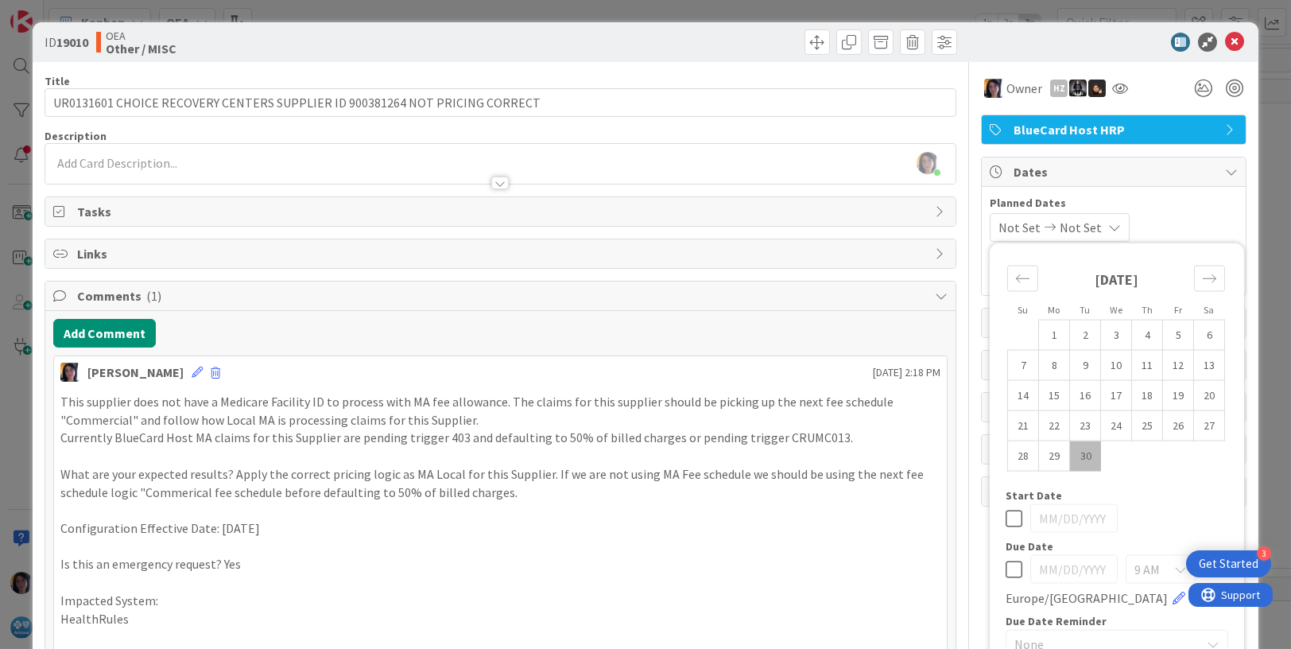
click at [1070, 451] on td "30" at bounding box center [1085, 455] width 31 height 30
type input "[DATE]"
click at [1194, 277] on div "Move forward to switch to the next month." at bounding box center [1209, 278] width 31 height 26
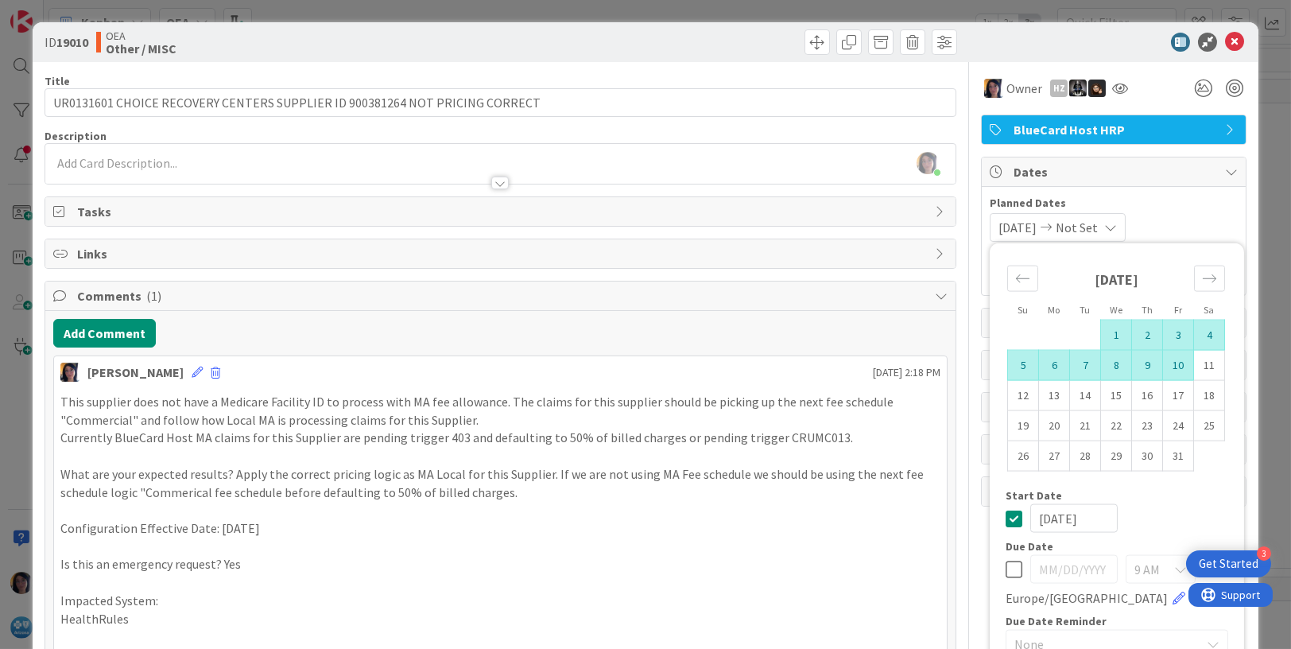
click at [1163, 358] on td "10" at bounding box center [1178, 365] width 31 height 30
type input "[DATE]"
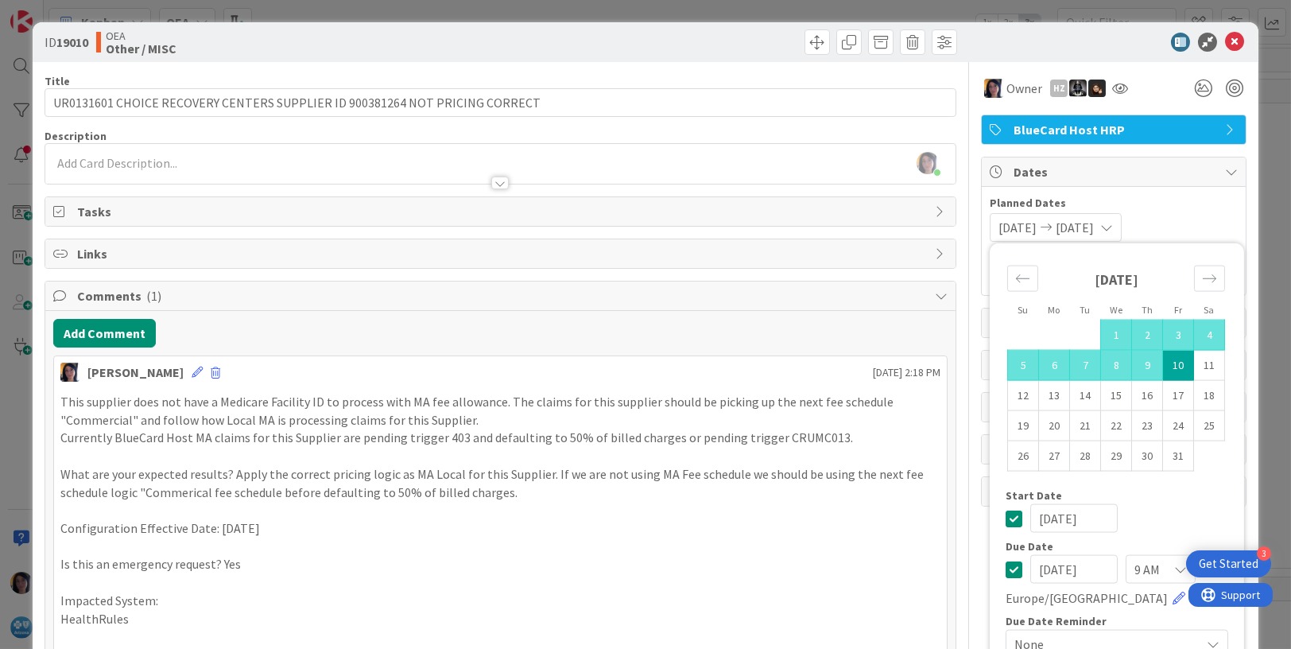
click at [839, 139] on div "Description" at bounding box center [501, 136] width 912 height 14
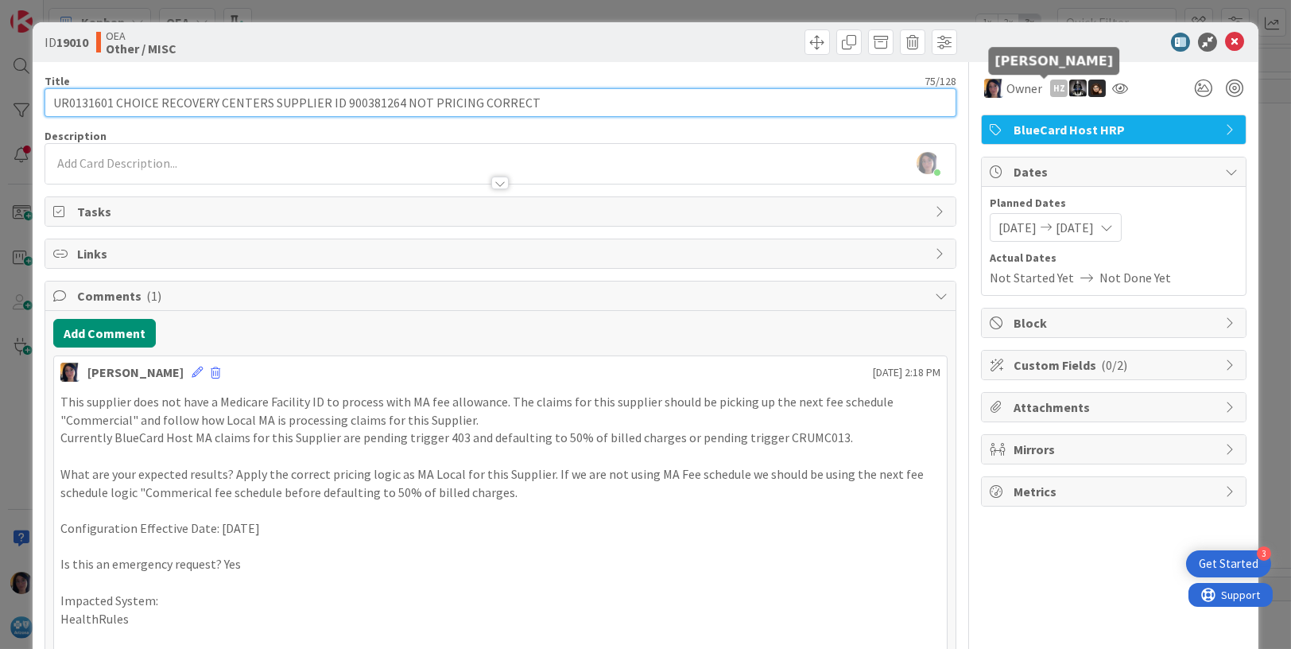
click at [827, 104] on input "UR0131601 CHOICE RECOVERY CENTERS SUPPLIER ID 900381264 NOT PRICING CORRECT" at bounding box center [501, 102] width 912 height 29
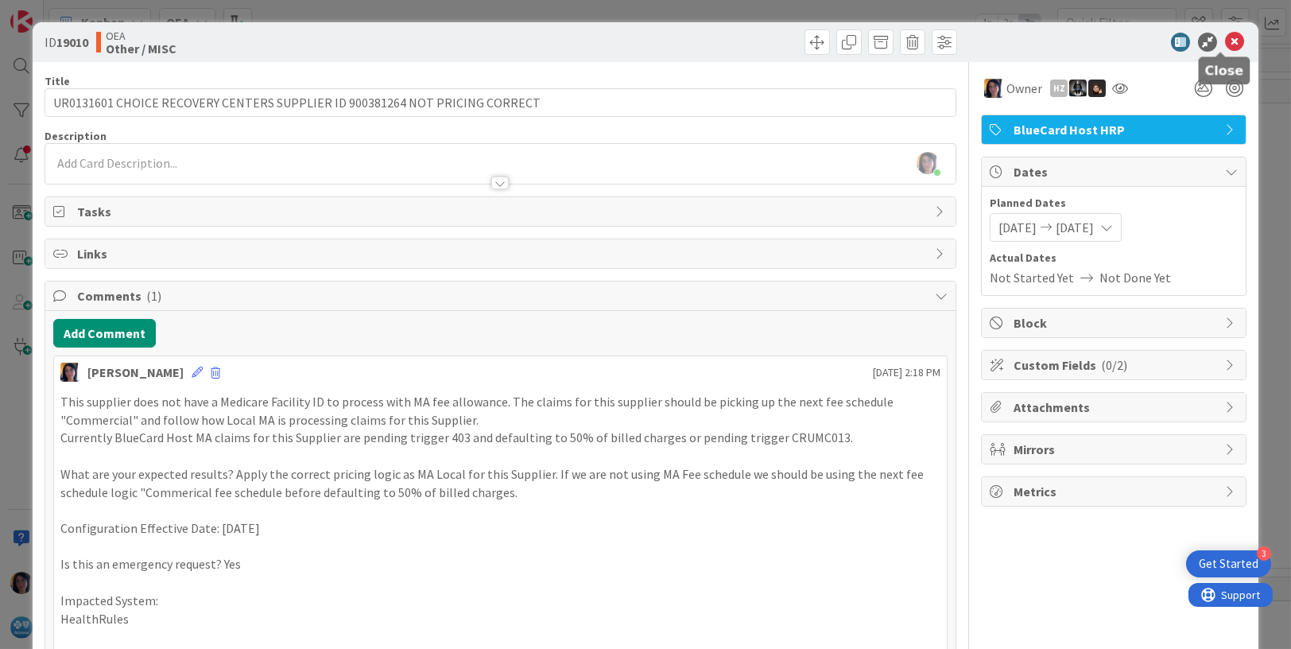
click at [1225, 43] on icon at bounding box center [1234, 42] width 19 height 19
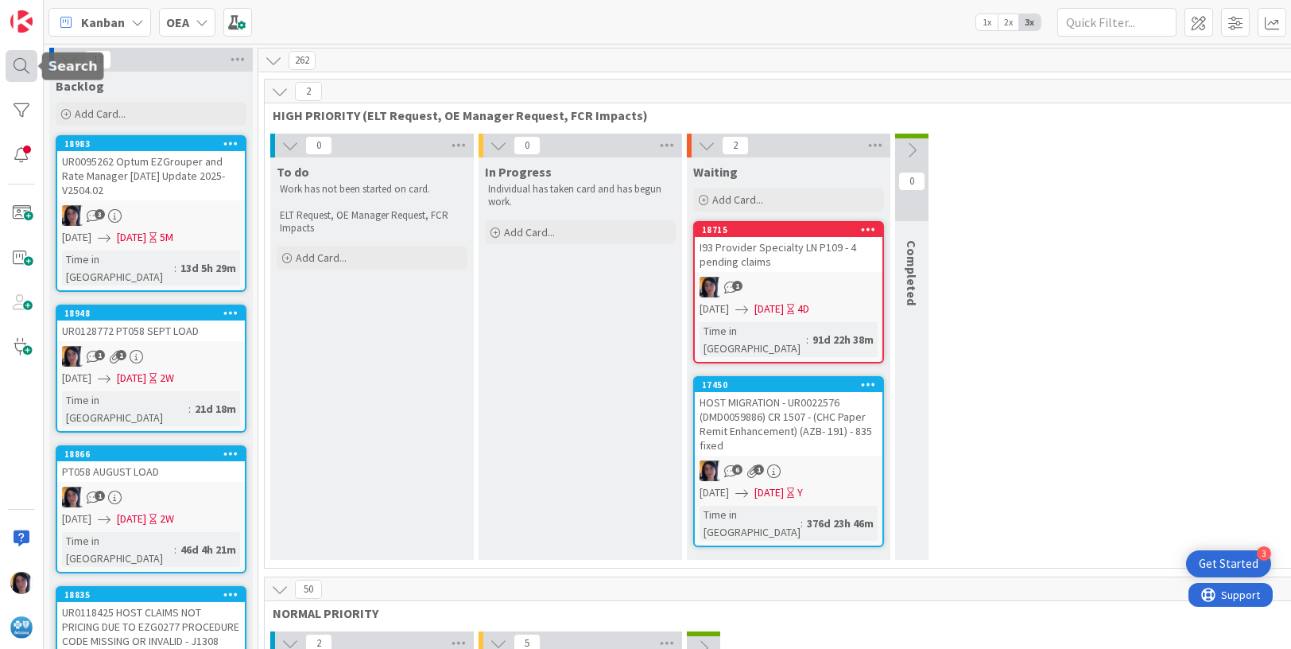
click at [16, 65] on div at bounding box center [22, 66] width 32 height 32
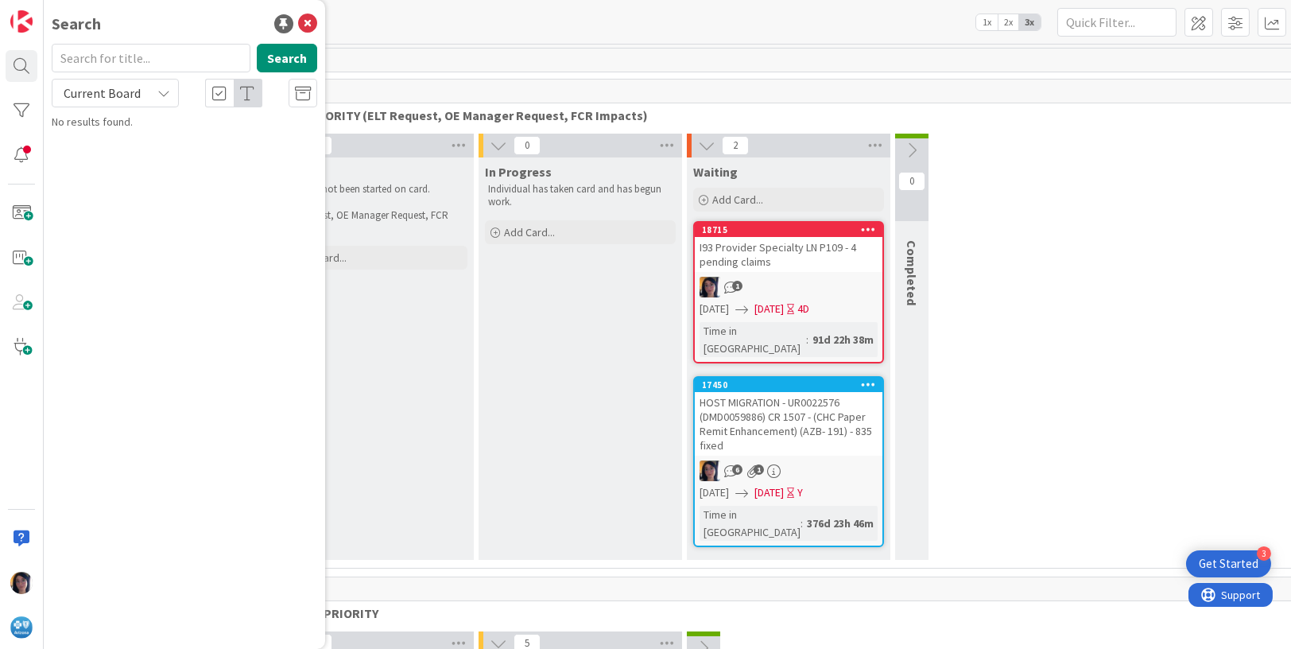
click at [108, 63] on input "text" at bounding box center [151, 58] width 199 height 29
type input "migration"
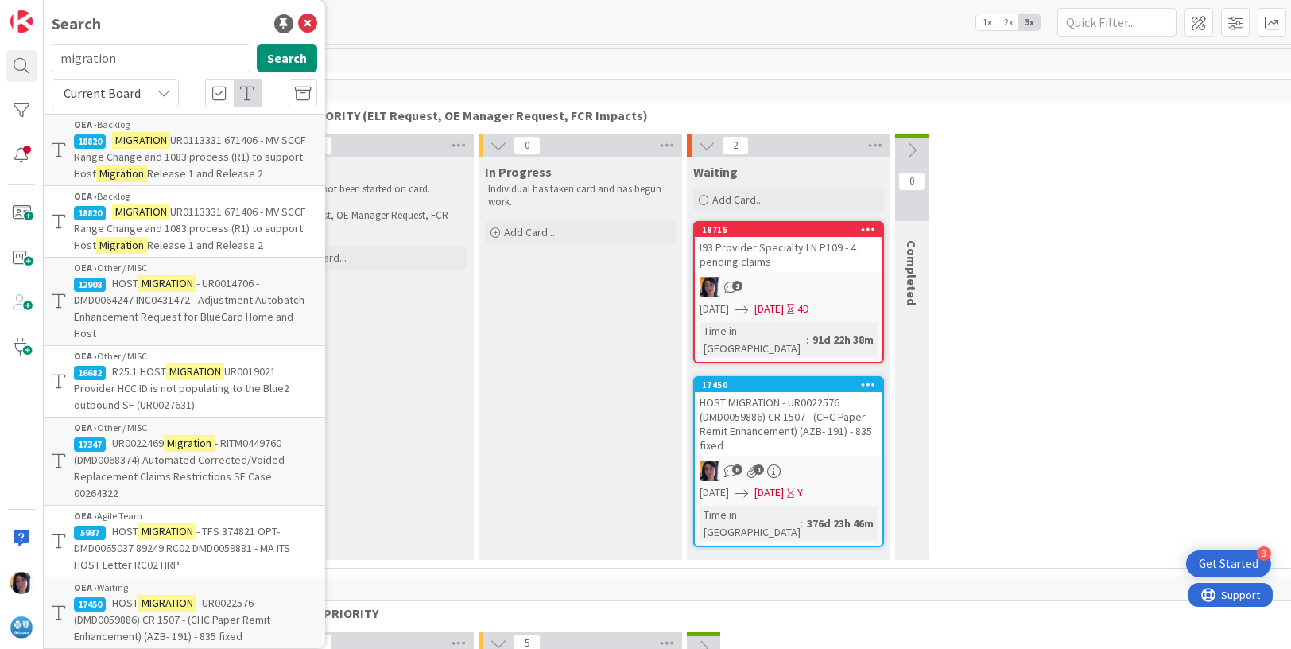
drag, startPoint x: 96, startPoint y: 86, endPoint x: 97, endPoint y: 96, distance: 10.4
click at [96, 86] on span "Current Board" at bounding box center [102, 93] width 77 height 16
click at [92, 156] on span "All Boards" at bounding box center [142, 159] width 165 height 24
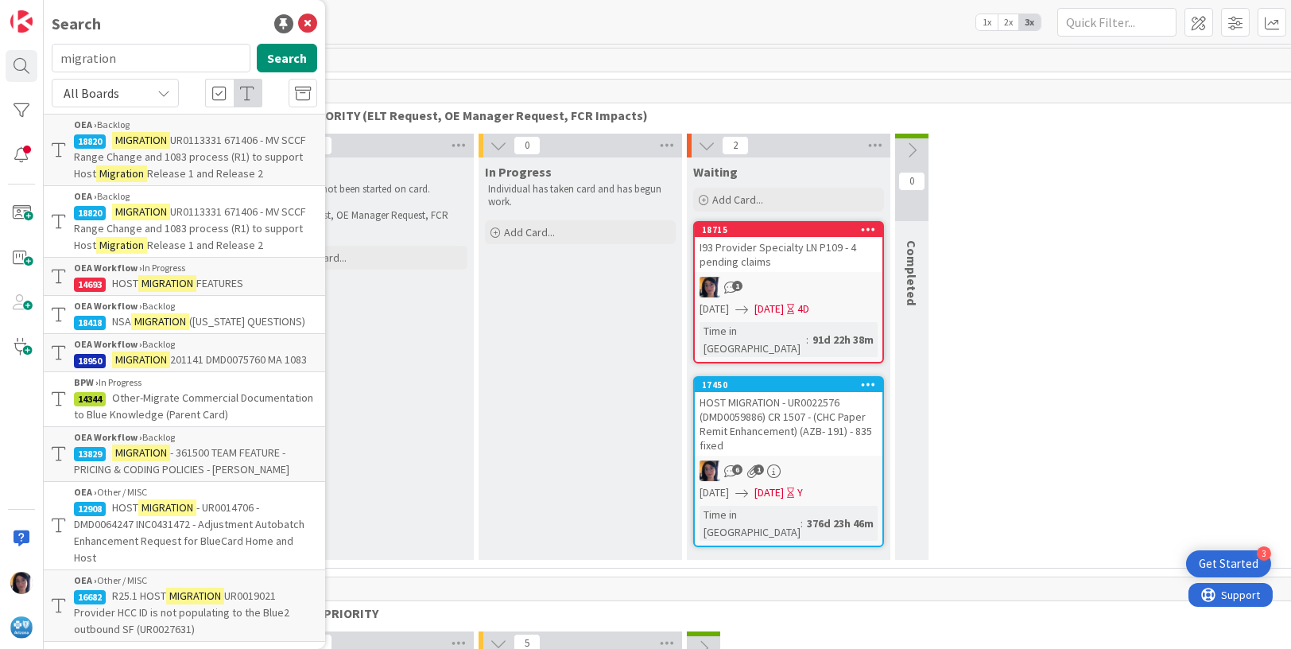
click at [143, 280] on mark "MIGRATION" at bounding box center [167, 283] width 58 height 17
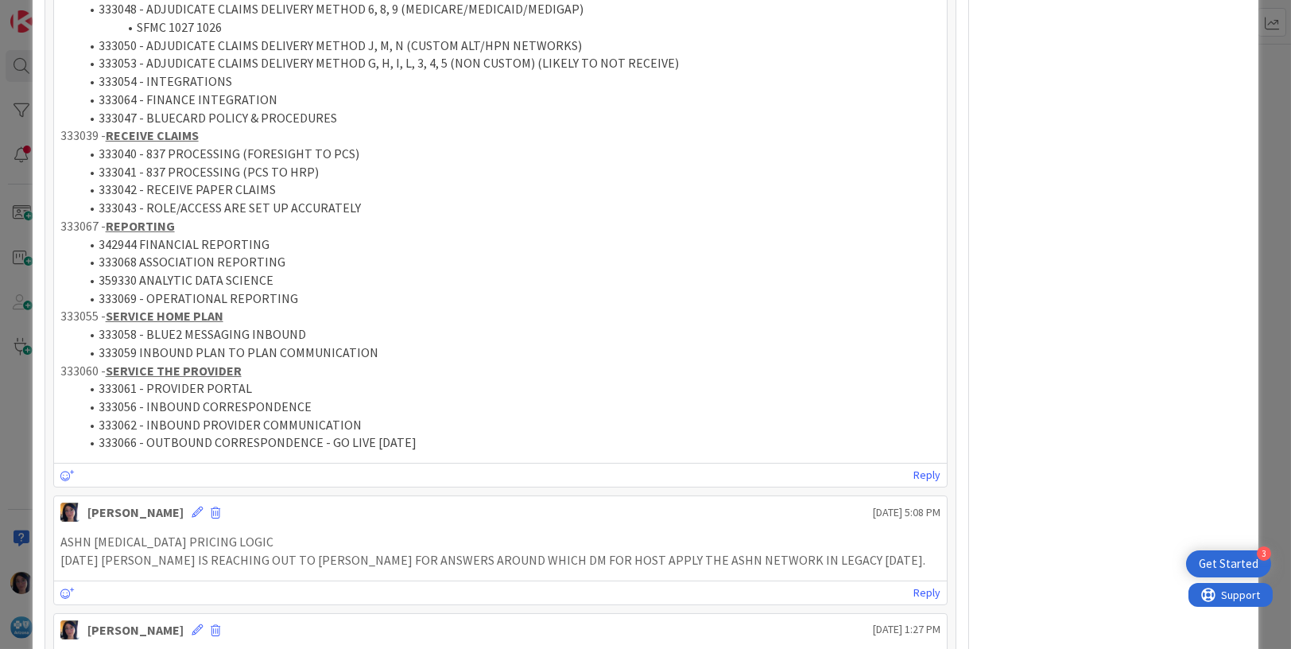
scroll to position [894, 0]
